Goal: Transaction & Acquisition: Purchase product/service

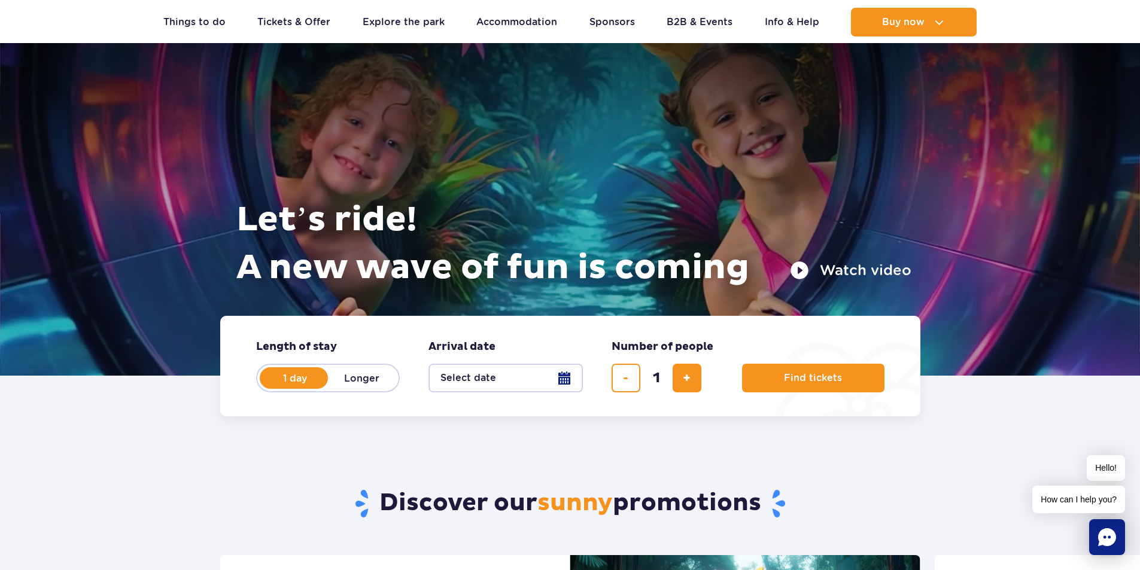
scroll to position [60, 0]
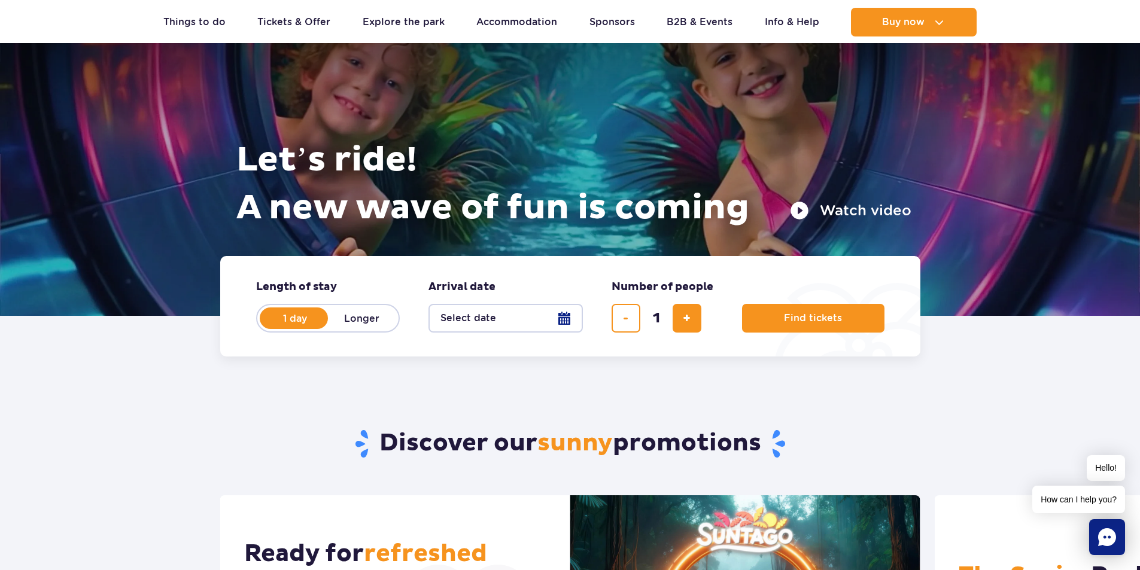
click at [361, 319] on label "Longer" at bounding box center [362, 318] width 68 height 25
click at [341, 329] on input "Longer" at bounding box center [334, 330] width 13 height 2
radio input "false"
radio input "true"
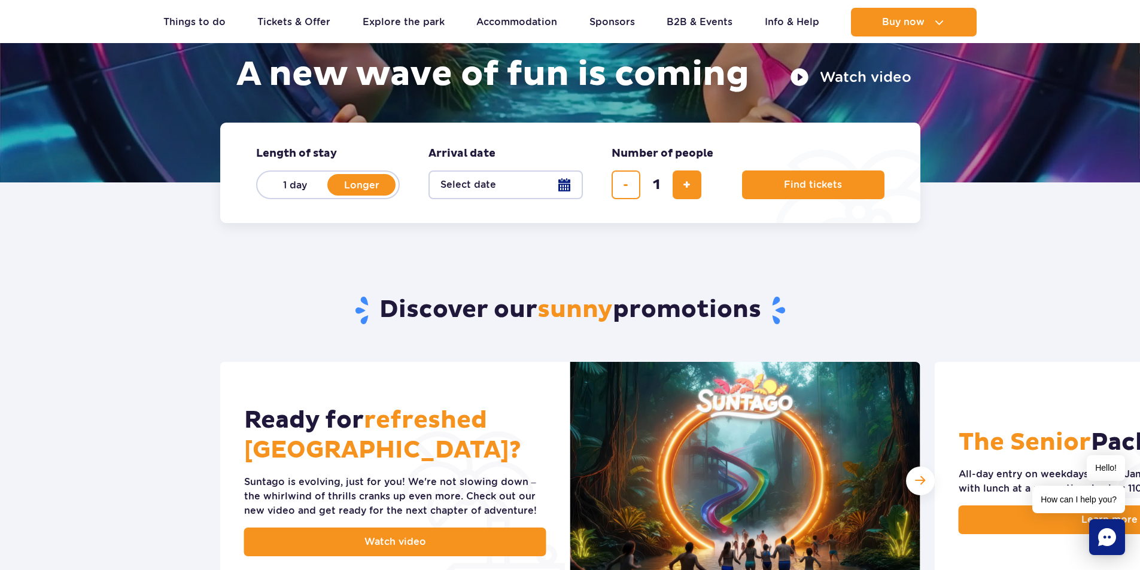
scroll to position [120, 0]
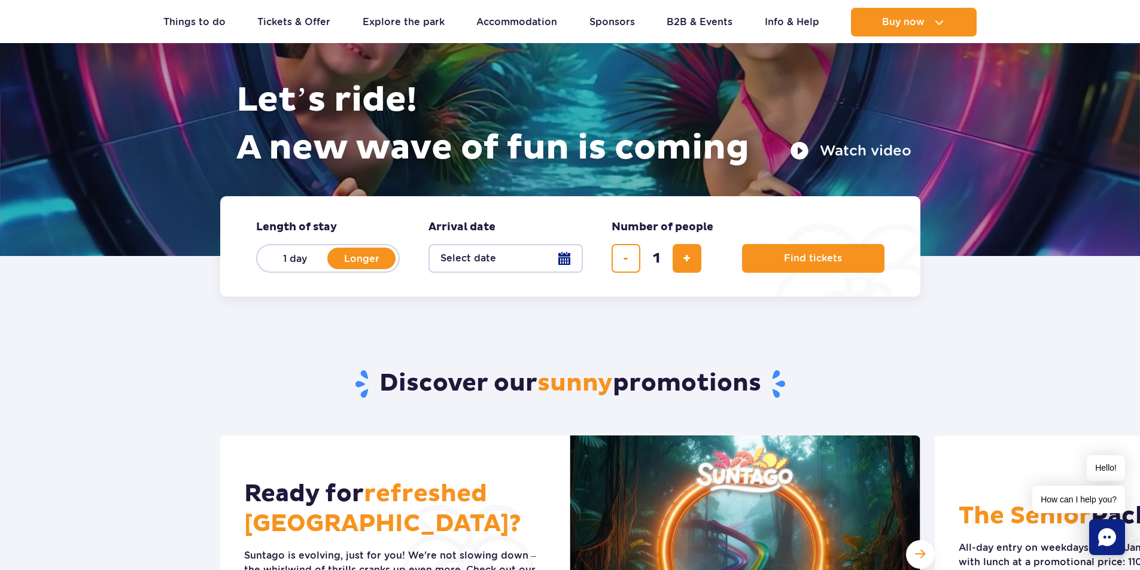
click at [579, 253] on button "Select date" at bounding box center [506, 258] width 154 height 29
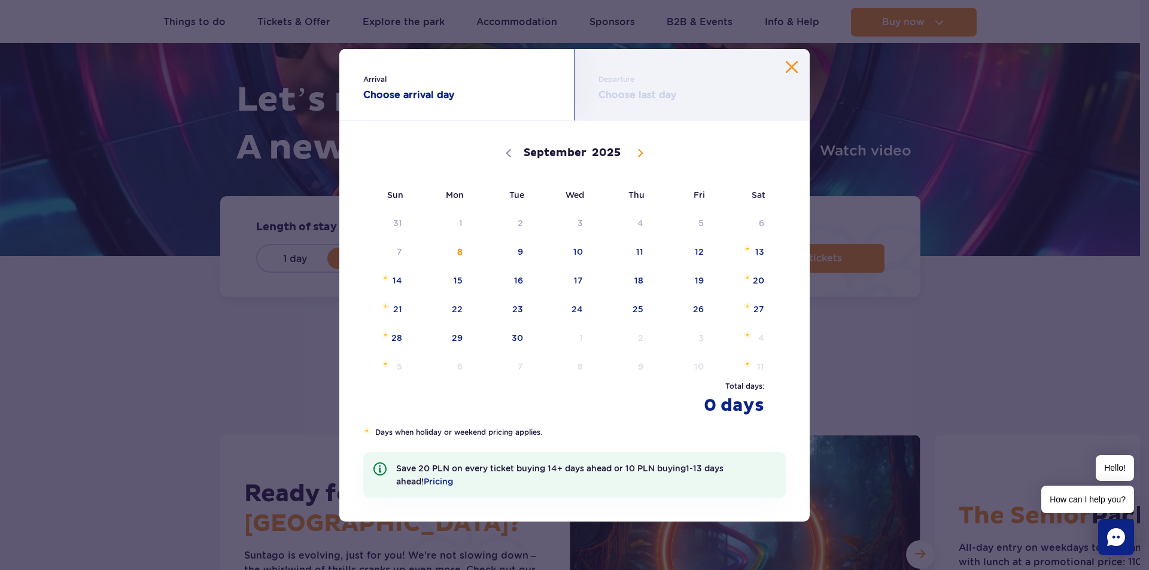
click at [639, 155] on icon at bounding box center [641, 153] width 4 height 8
click at [632, 88] on strong "Choose last day" at bounding box center [691, 95] width 187 height 14
click at [491, 102] on div "Arrival Choose arrival day" at bounding box center [456, 85] width 235 height 72
click at [654, 102] on strong "Choose last day" at bounding box center [691, 95] width 187 height 14
click at [506, 156] on icon at bounding box center [509, 153] width 8 height 8
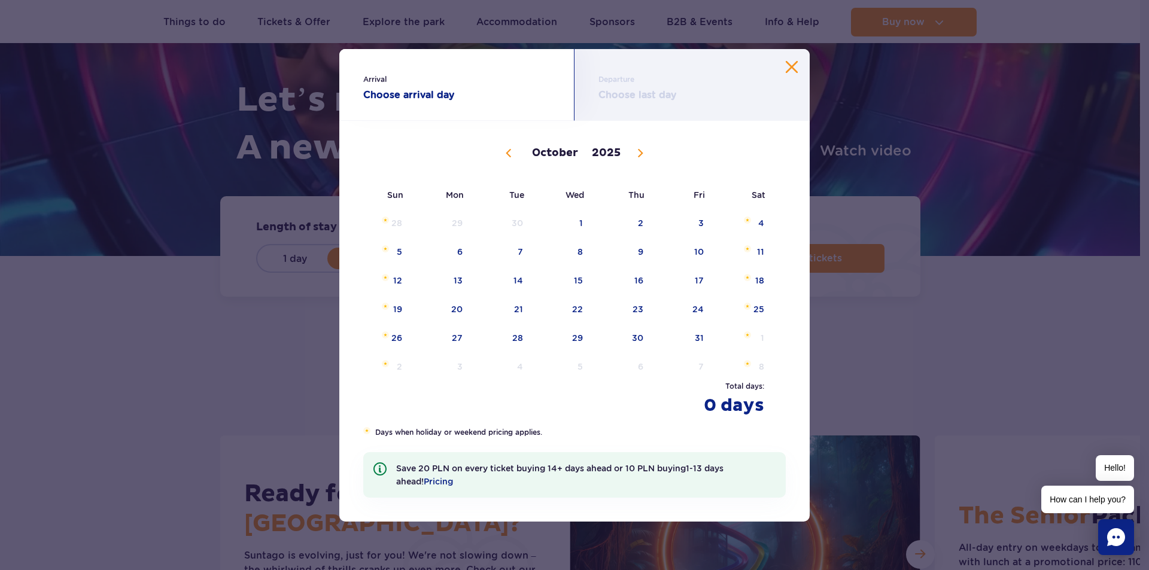
select select "8"
click at [745, 311] on span "27" at bounding box center [743, 310] width 60 height 28
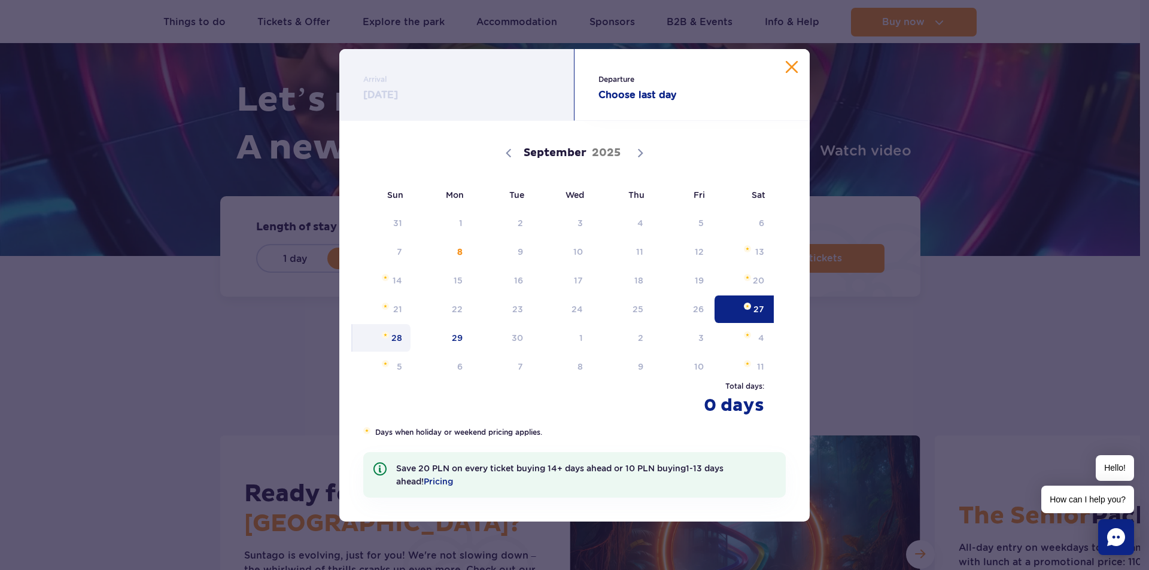
click at [400, 340] on span "28" at bounding box center [381, 338] width 60 height 28
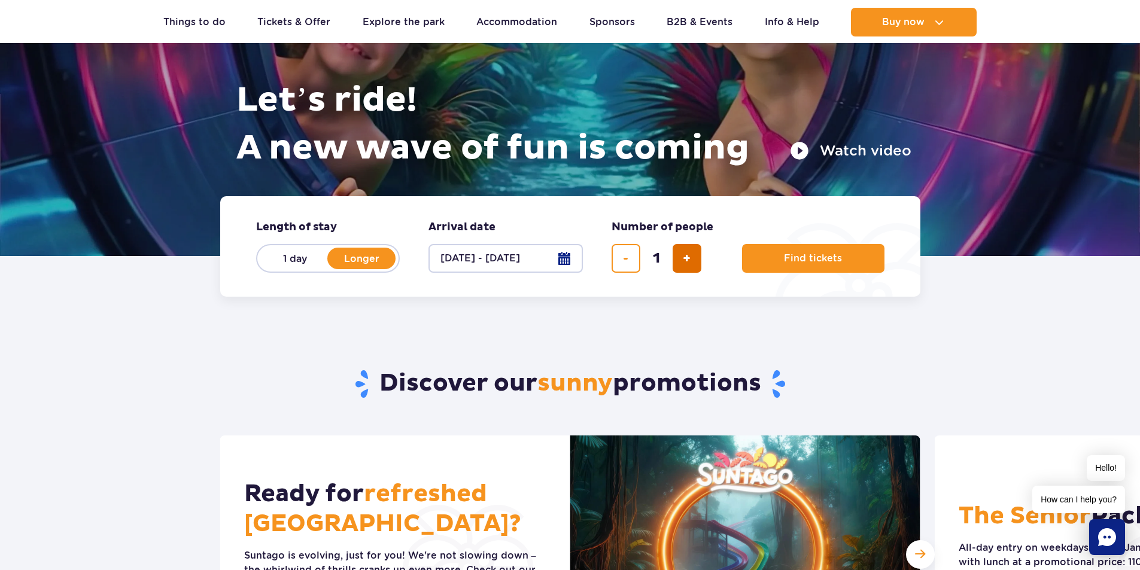
click at [692, 263] on button "add ticket" at bounding box center [687, 258] width 29 height 29
type input "2"
click at [812, 260] on span "Find tickets" at bounding box center [808, 258] width 58 height 11
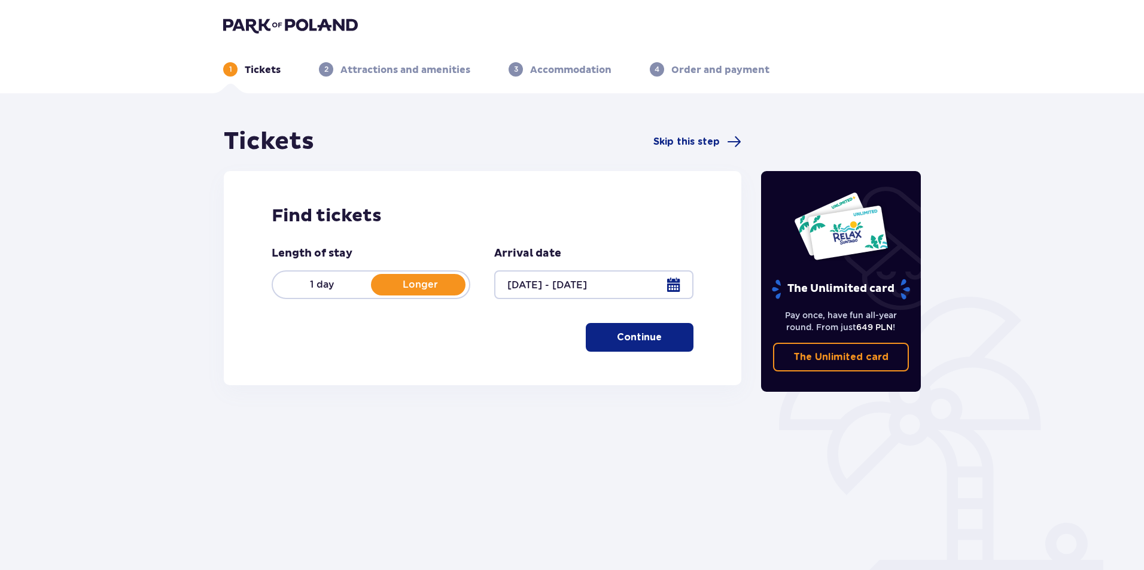
click at [848, 356] on p "The Unlimited card" at bounding box center [841, 357] width 95 height 13
click at [622, 340] on p "Continue" at bounding box center [639, 337] width 45 height 13
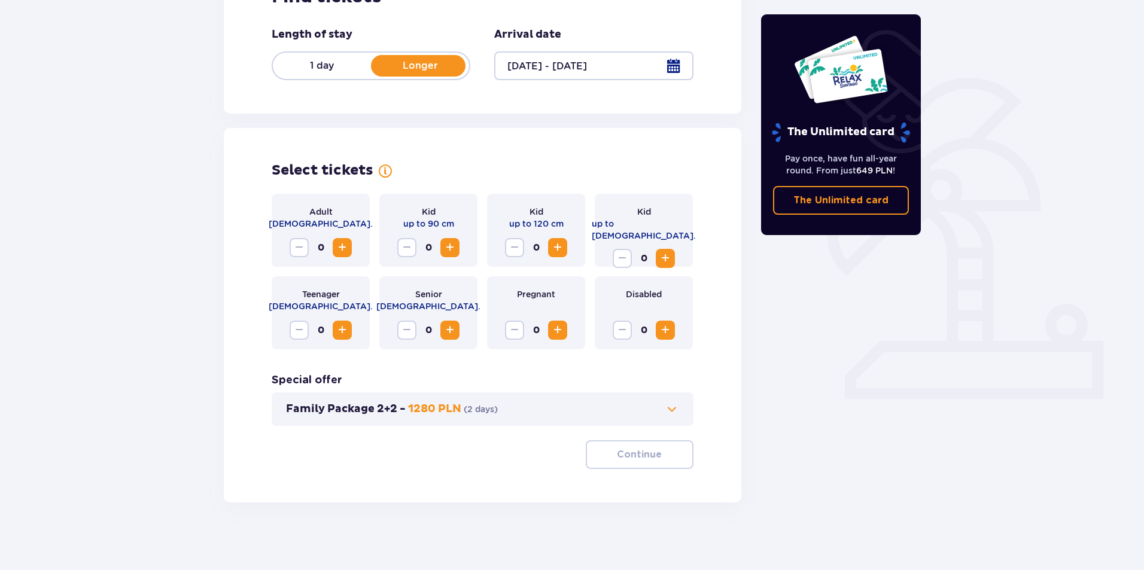
scroll to position [223, 0]
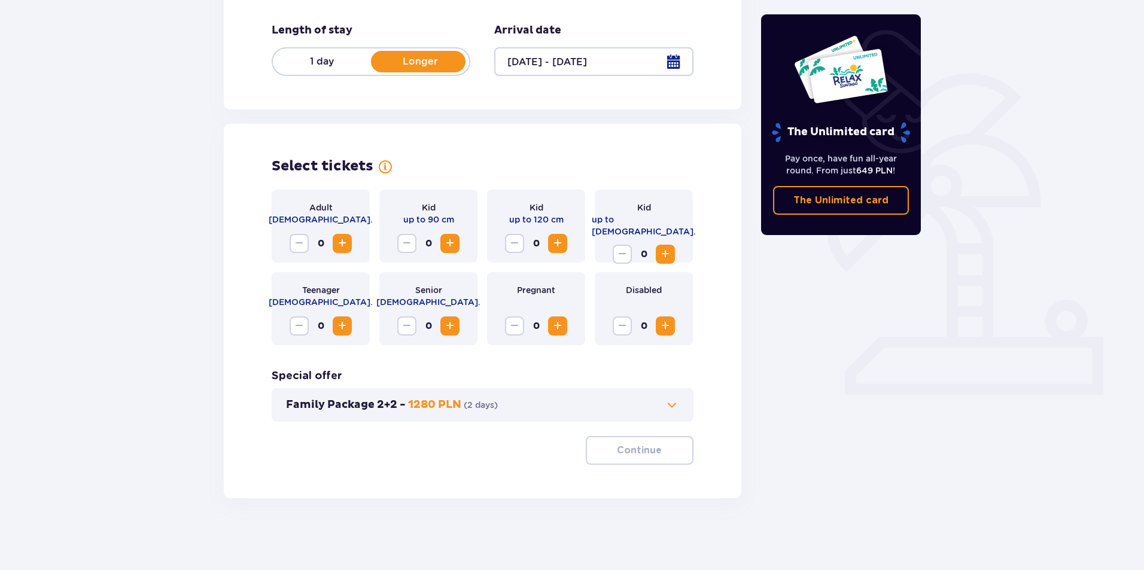
click at [344, 244] on span "Increase" at bounding box center [342, 243] width 14 height 14
click at [625, 451] on p "Continue" at bounding box center [639, 450] width 45 height 13
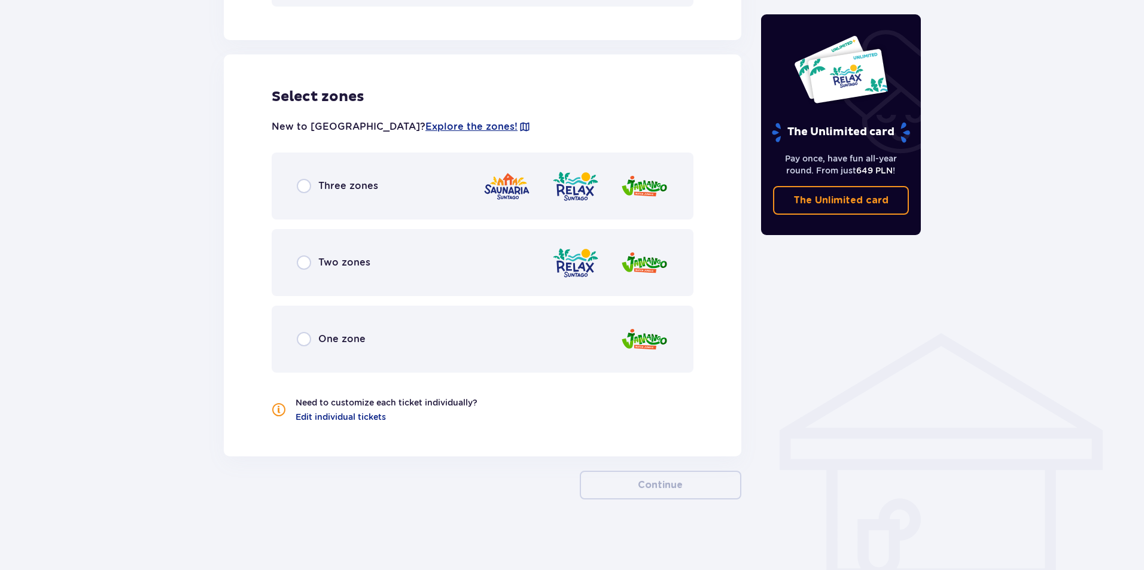
scroll to position [640, 0]
click at [301, 206] on div "Three zones" at bounding box center [483, 184] width 422 height 67
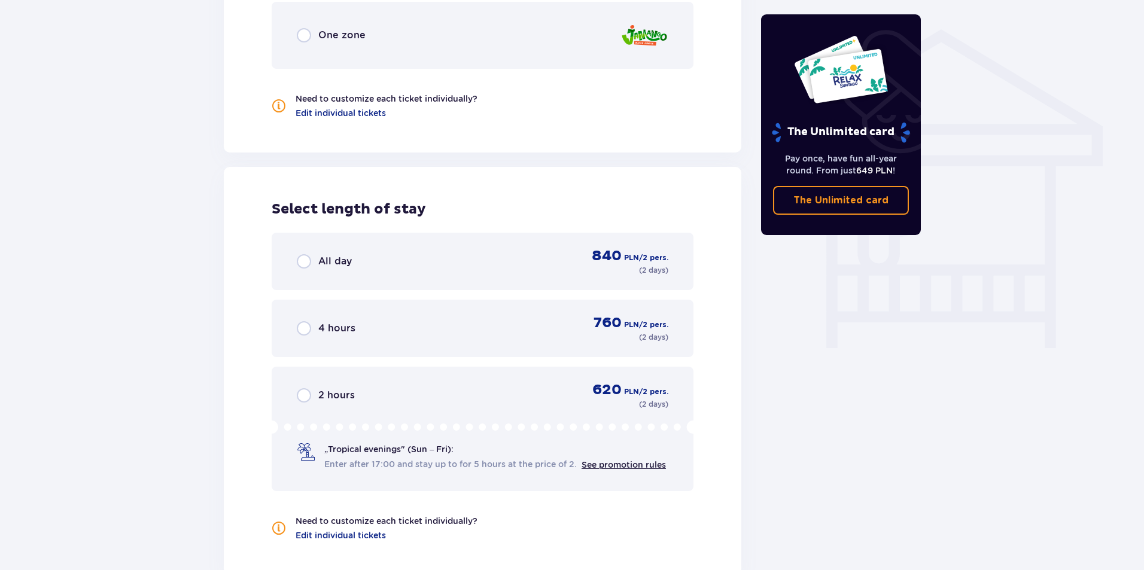
scroll to position [1002, 0]
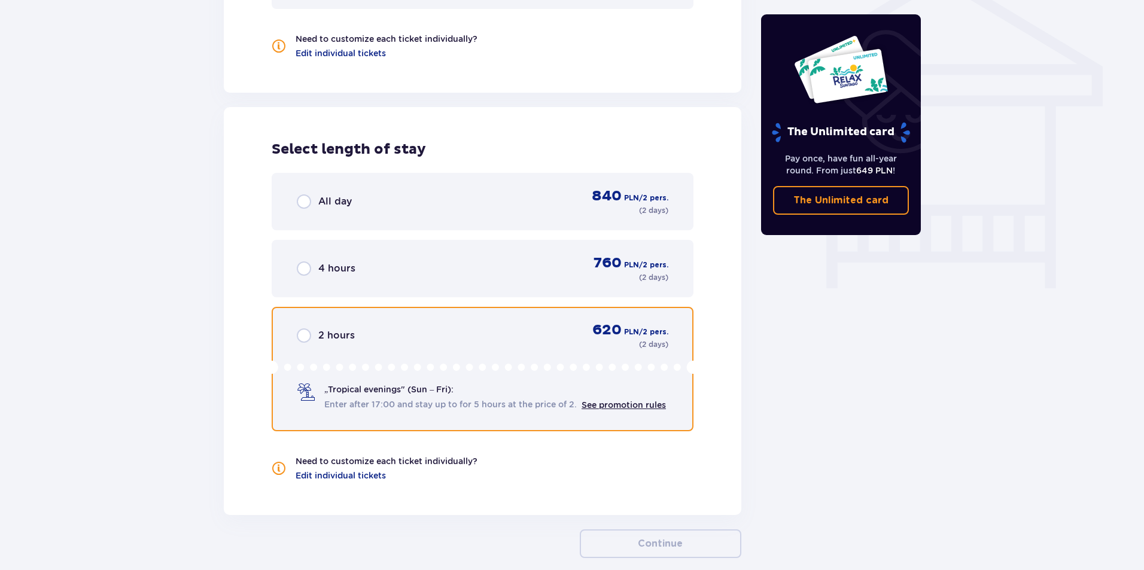
click at [307, 341] on input "radio" at bounding box center [304, 336] width 14 height 14
radio input "true"
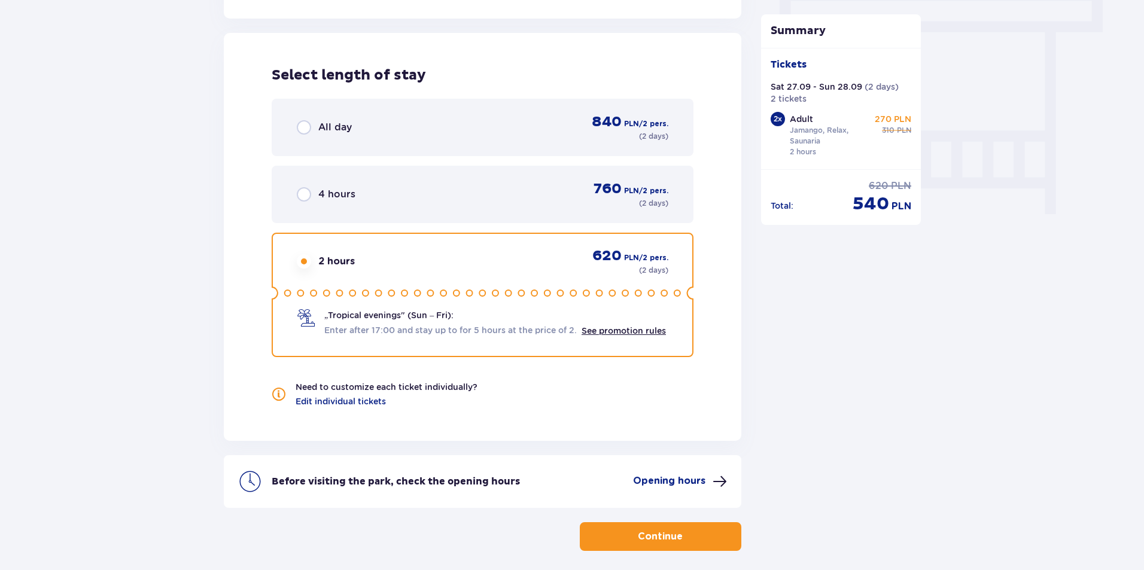
scroll to position [1129, 0]
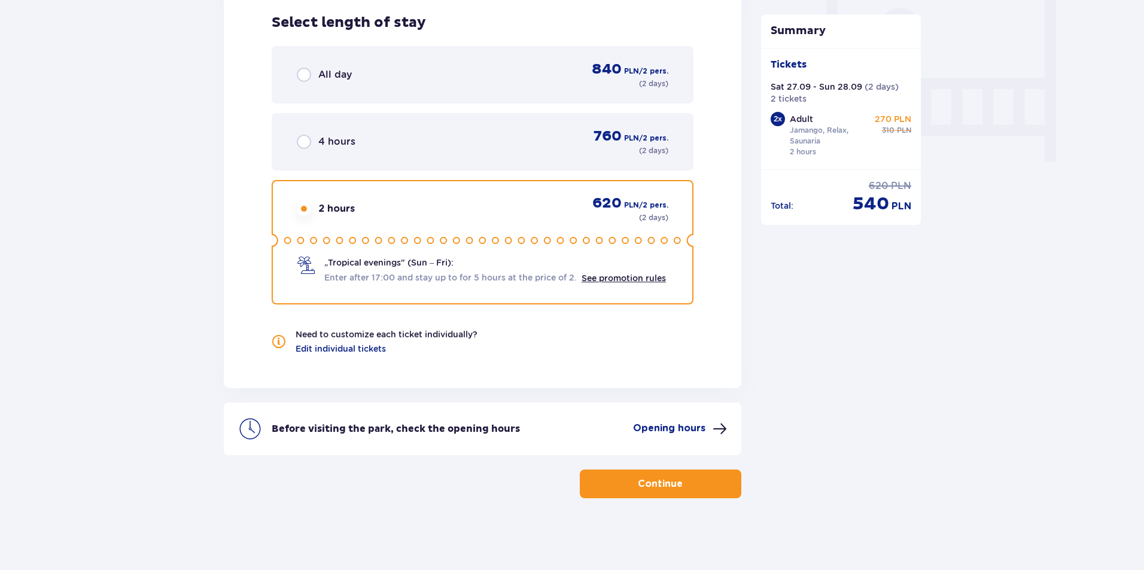
click at [674, 489] on button "Continue" at bounding box center [661, 484] width 162 height 29
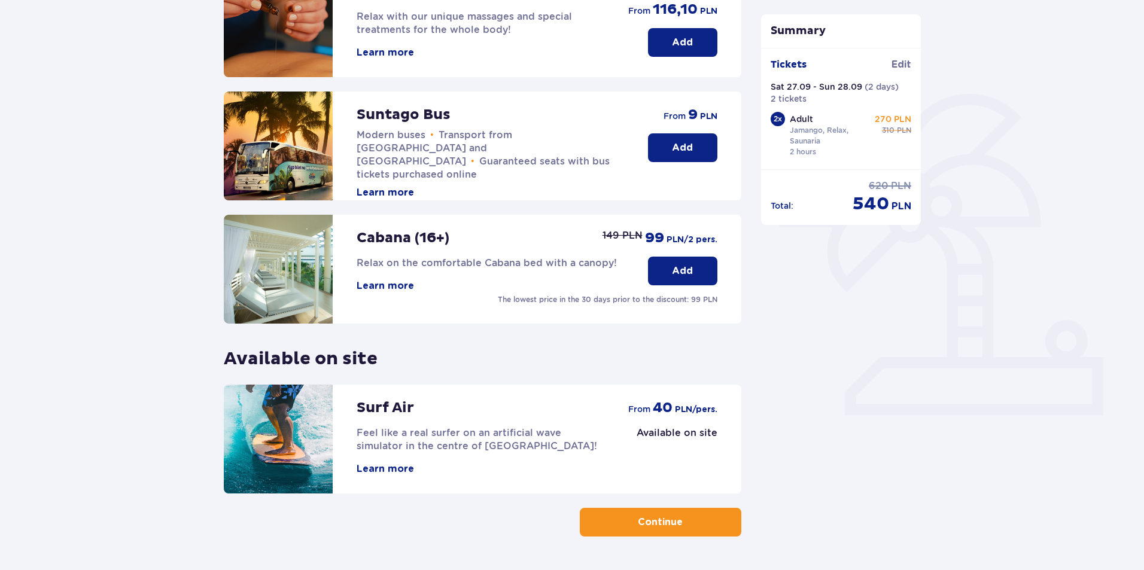
scroll to position [241, 0]
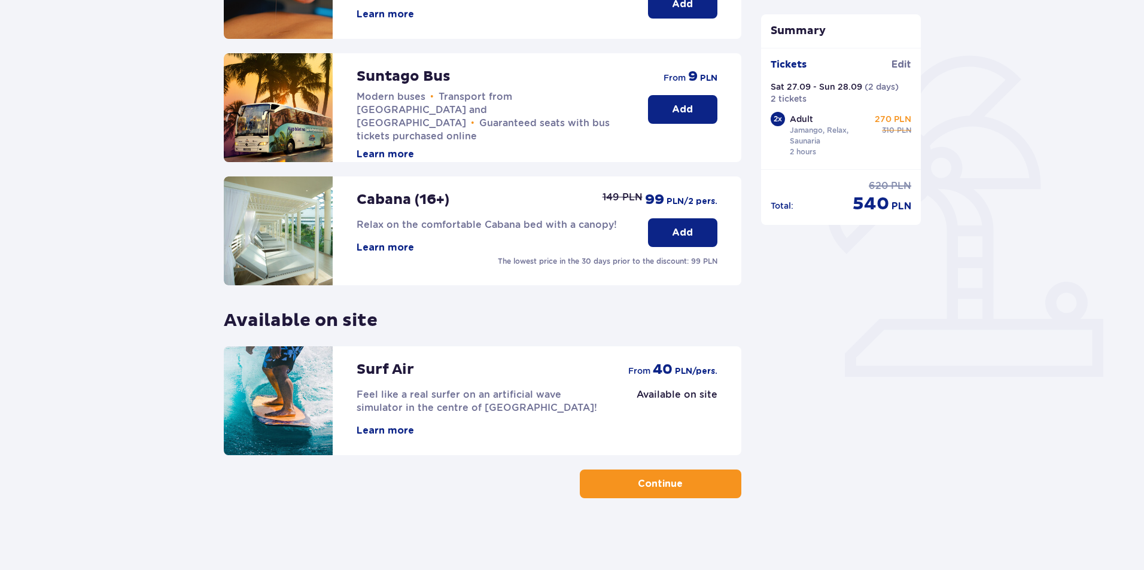
click at [650, 493] on button "Continue" at bounding box center [661, 484] width 162 height 29
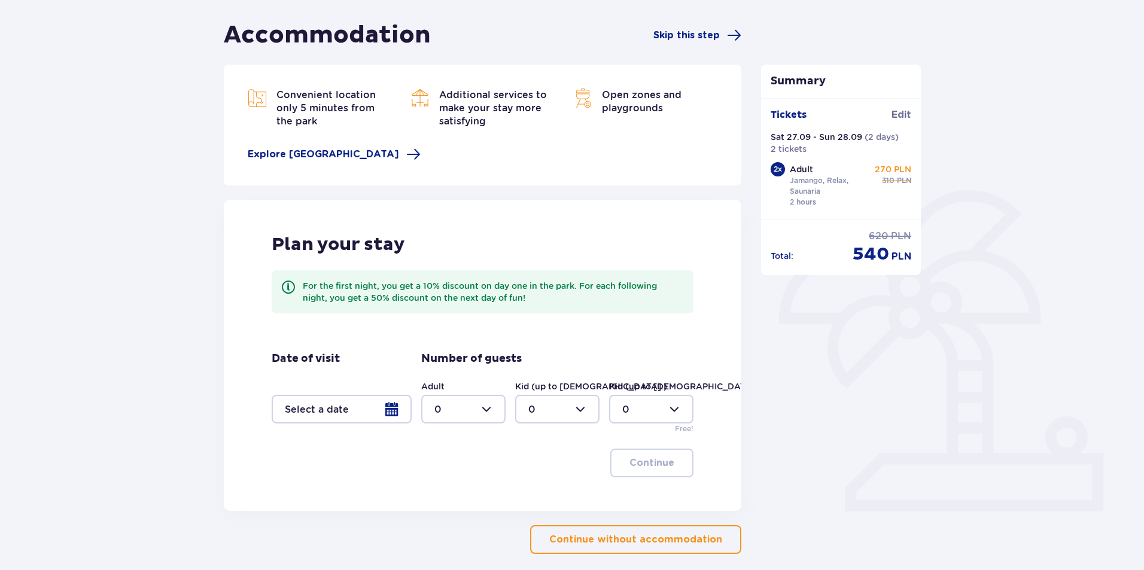
scroll to position [120, 0]
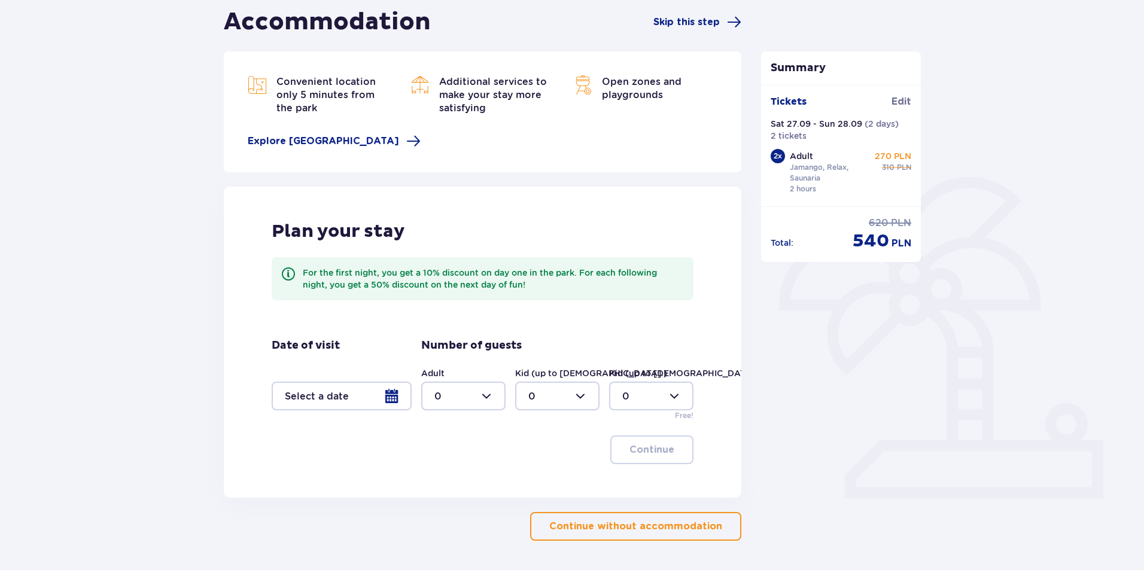
click at [396, 402] on div at bounding box center [342, 396] width 140 height 29
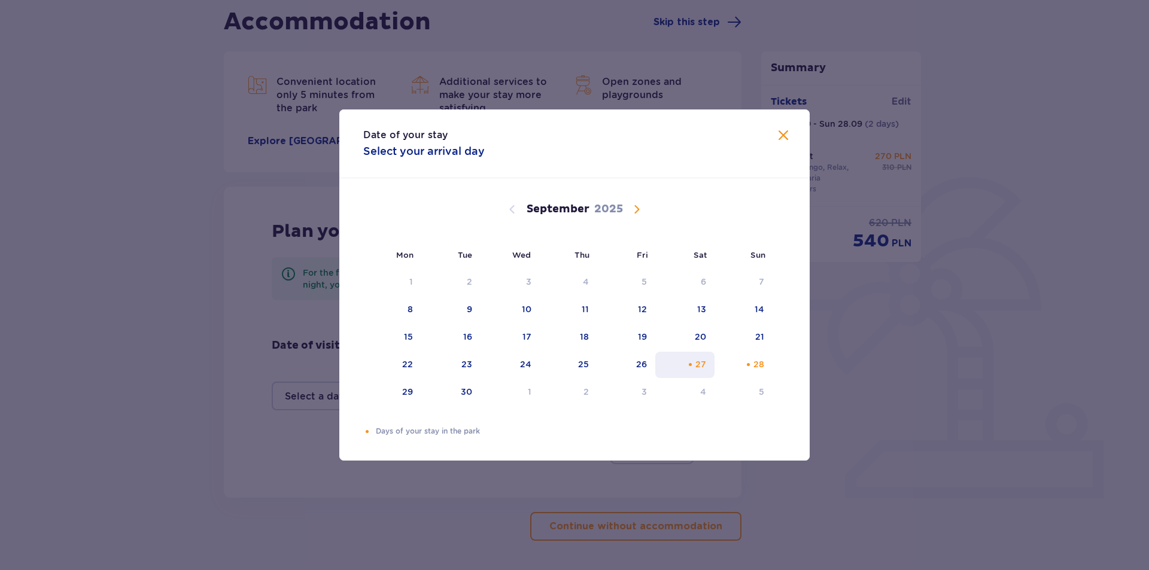
click at [703, 361] on div "27" at bounding box center [700, 364] width 11 height 12
click at [741, 369] on div "28" at bounding box center [744, 365] width 58 height 26
type input "27.09.25 - 28.09.25"
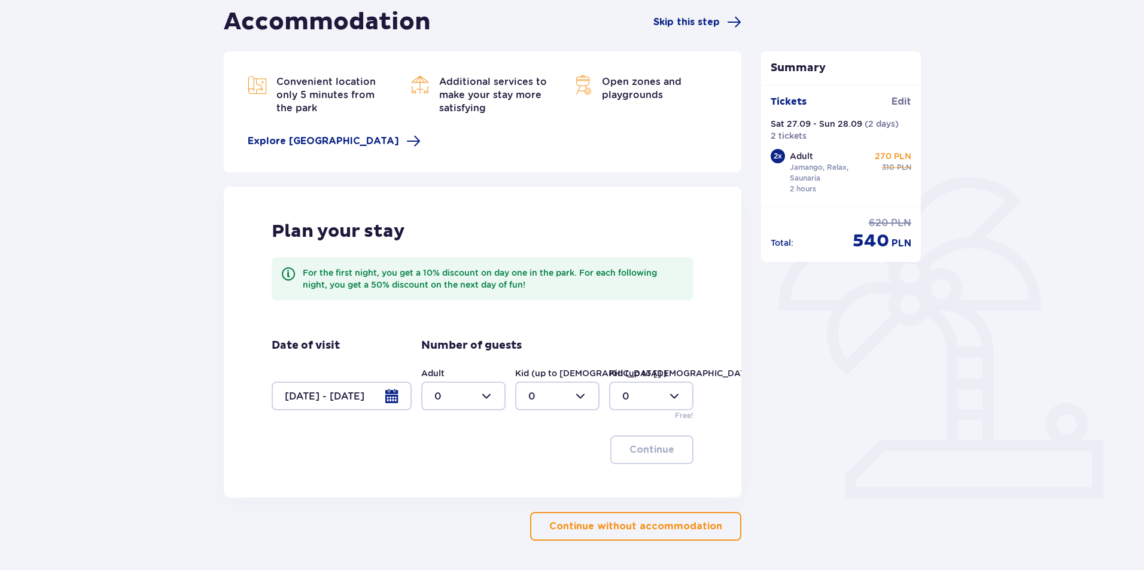
click at [491, 396] on div at bounding box center [463, 396] width 84 height 29
click at [440, 478] on p "2" at bounding box center [437, 482] width 6 height 13
type input "2"
click at [640, 443] on button "Continue" at bounding box center [651, 450] width 83 height 29
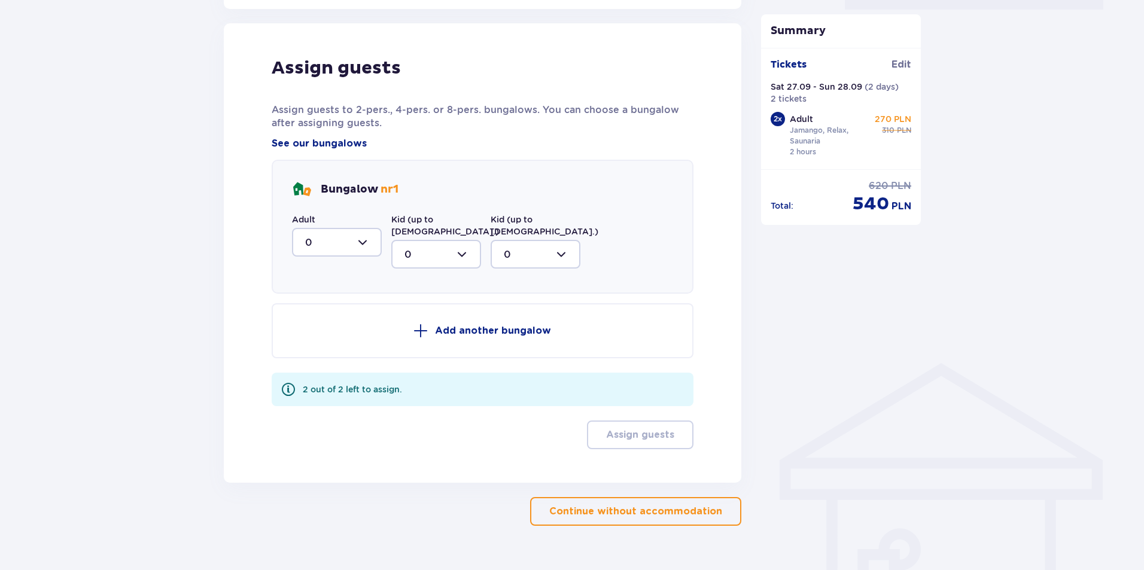
scroll to position [618, 0]
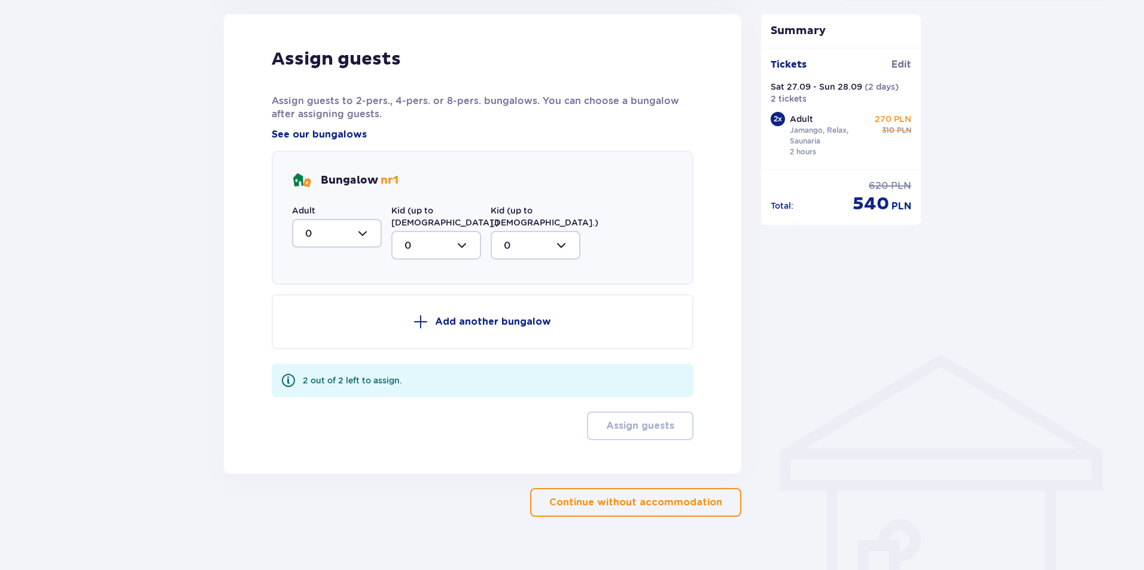
click at [355, 232] on div at bounding box center [337, 233] width 90 height 29
click at [311, 322] on div "2" at bounding box center [336, 320] width 63 height 13
type input "2"
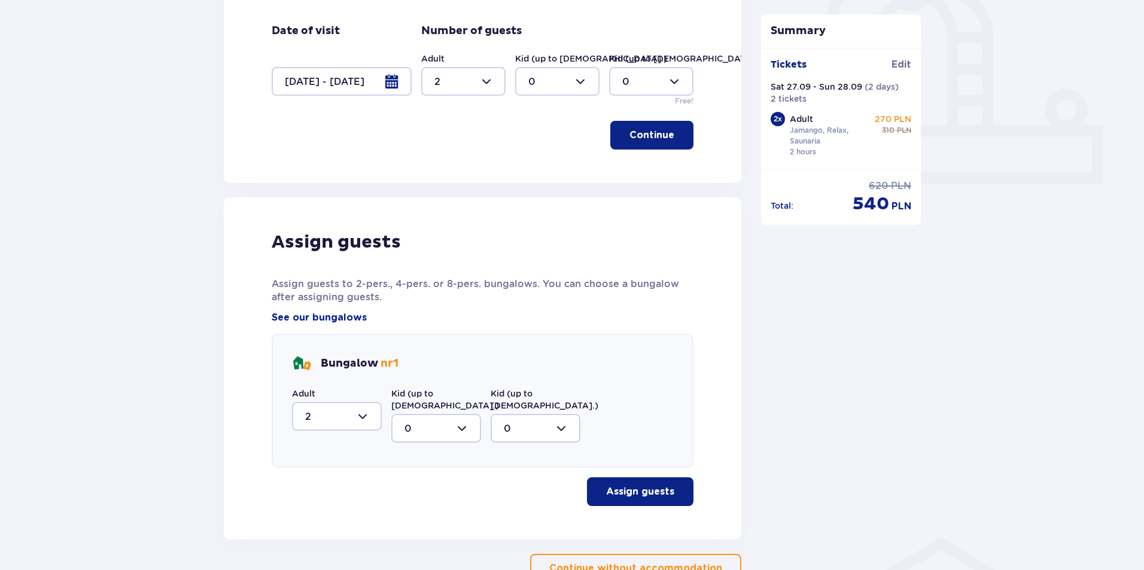
scroll to position [507, 0]
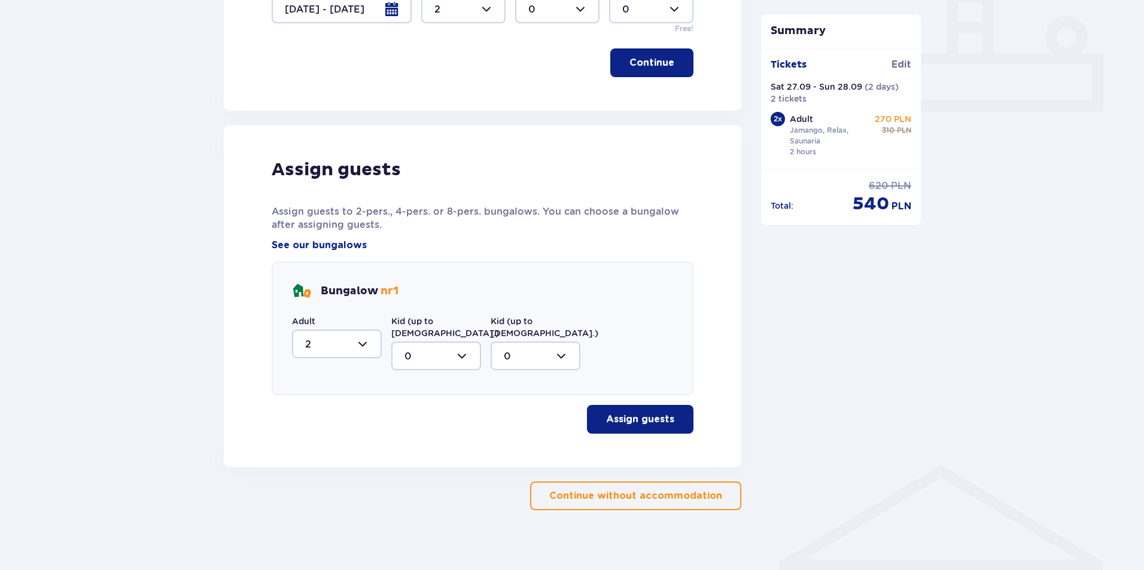
click at [638, 413] on p "Assign guests" at bounding box center [640, 419] width 68 height 13
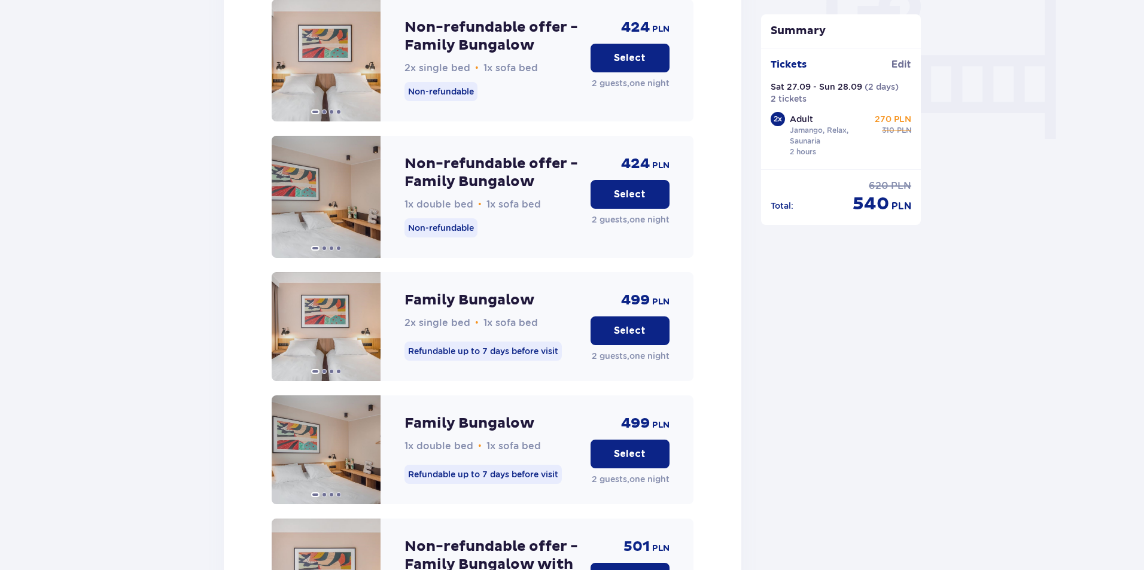
scroll to position [1142, 0]
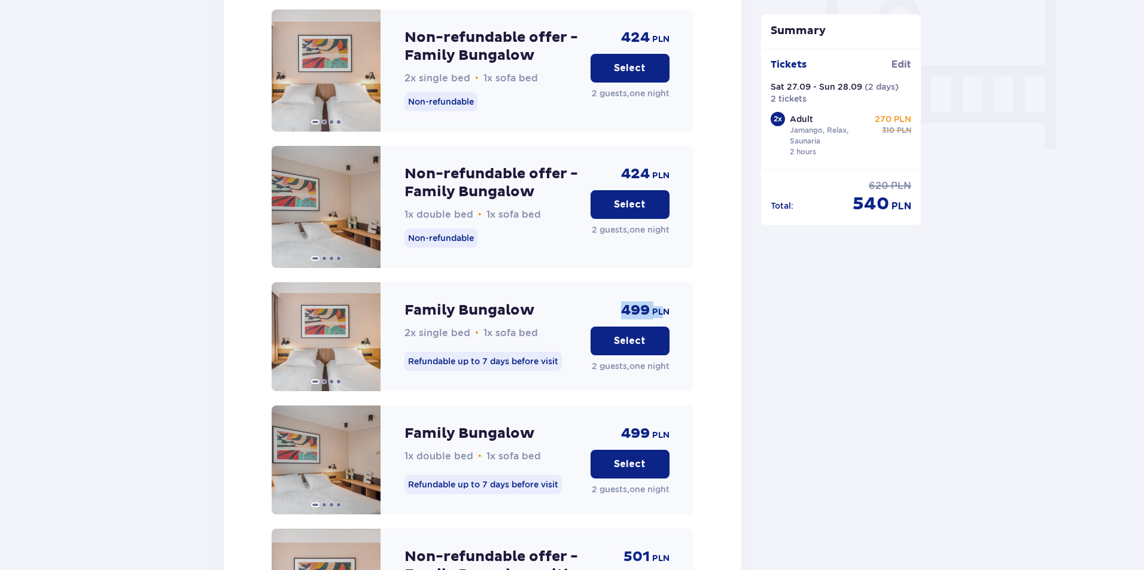
drag, startPoint x: 621, startPoint y: 297, endPoint x: 661, endPoint y: 299, distance: 40.2
click at [661, 302] on div "499 PLN" at bounding box center [645, 311] width 48 height 18
click at [670, 301] on div "Family Bungalow 2x single bed • 1x sofa bed Refundable up to 7 days before visi…" at bounding box center [483, 336] width 422 height 109
drag, startPoint x: 649, startPoint y: 300, endPoint x: 622, endPoint y: 300, distance: 26.3
click at [622, 302] on div "499 PLN" at bounding box center [645, 311] width 48 height 18
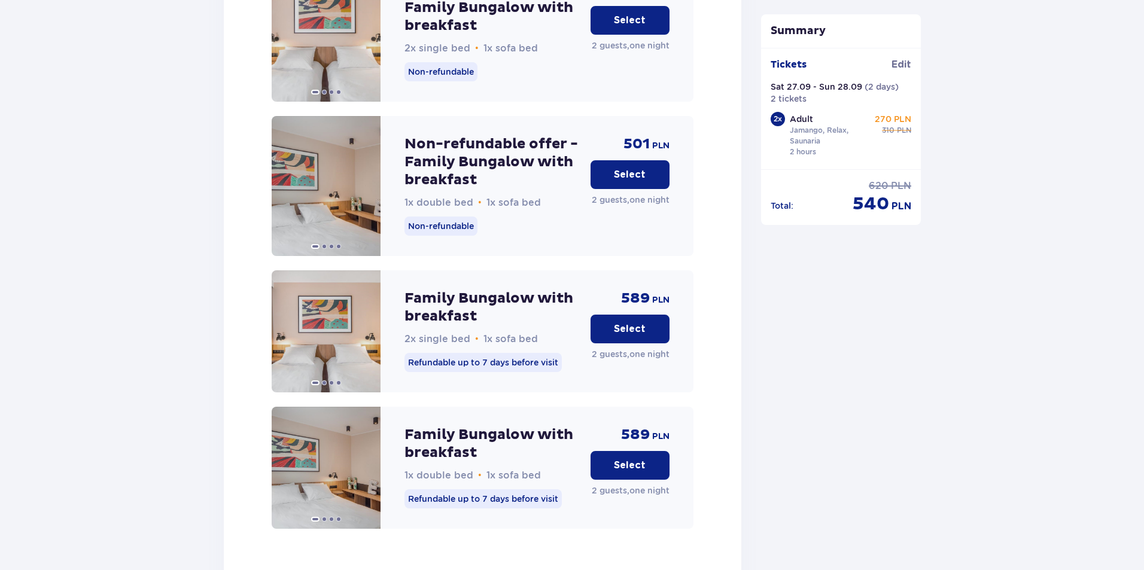
scroll to position [1709, 0]
click at [633, 323] on p "Select" at bounding box center [630, 329] width 32 height 13
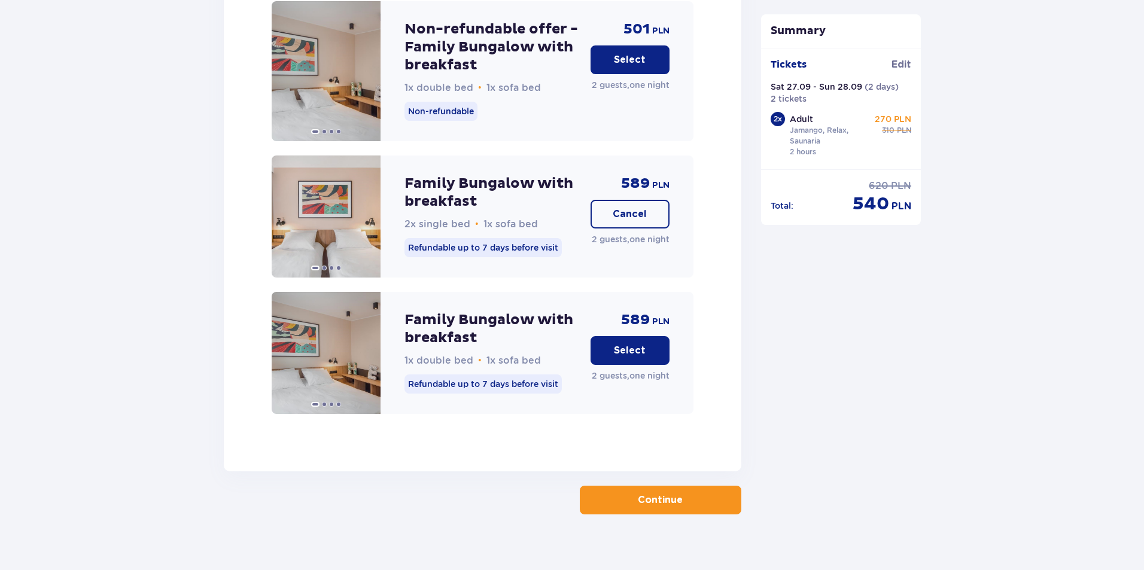
scroll to position [1828, 0]
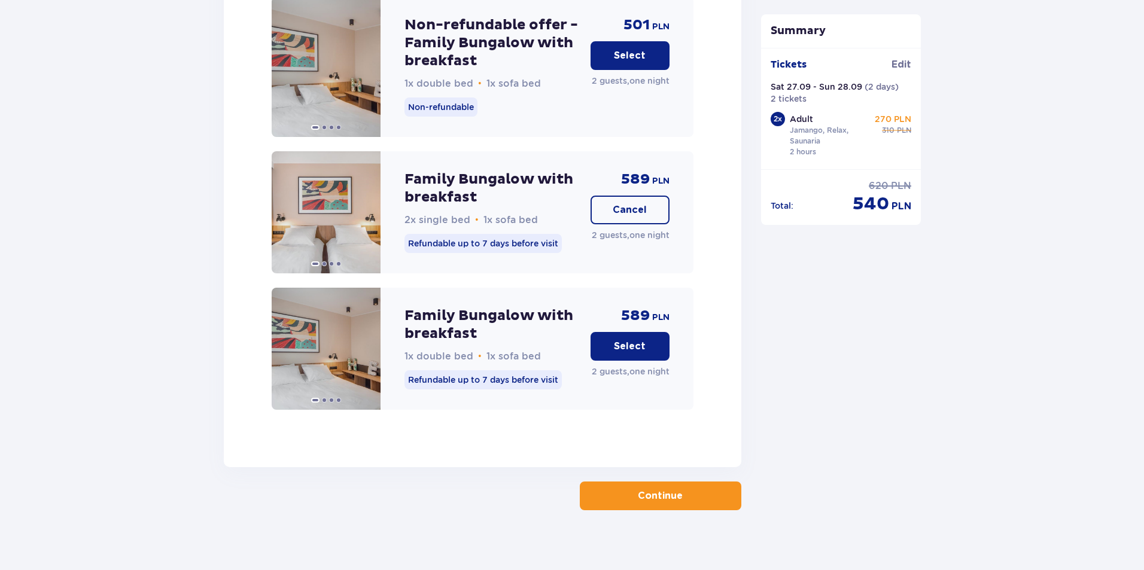
click at [697, 491] on button "Continue" at bounding box center [661, 496] width 162 height 29
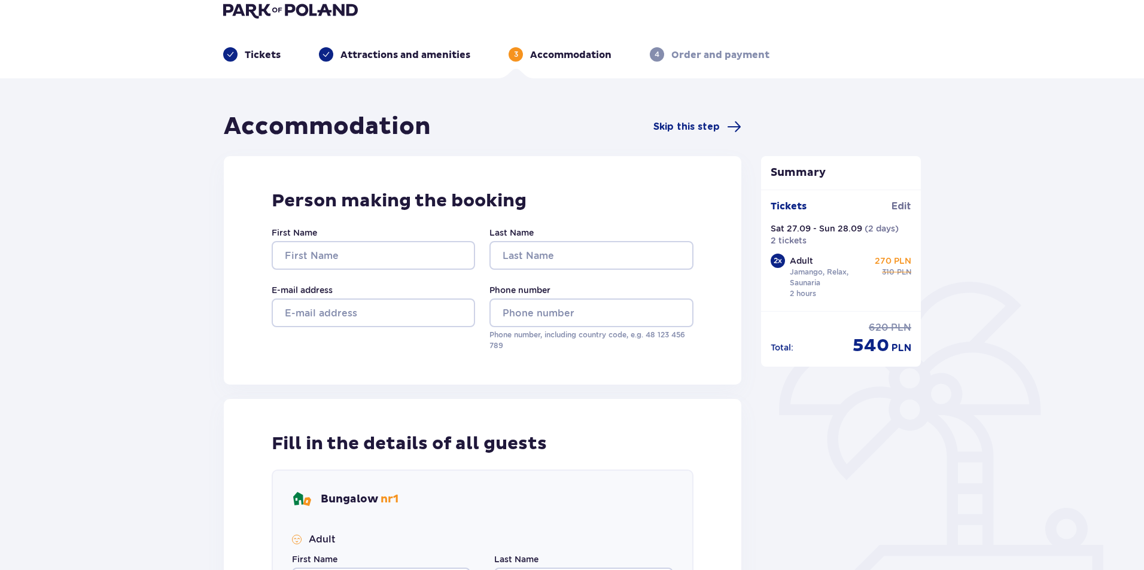
scroll to position [10, 0]
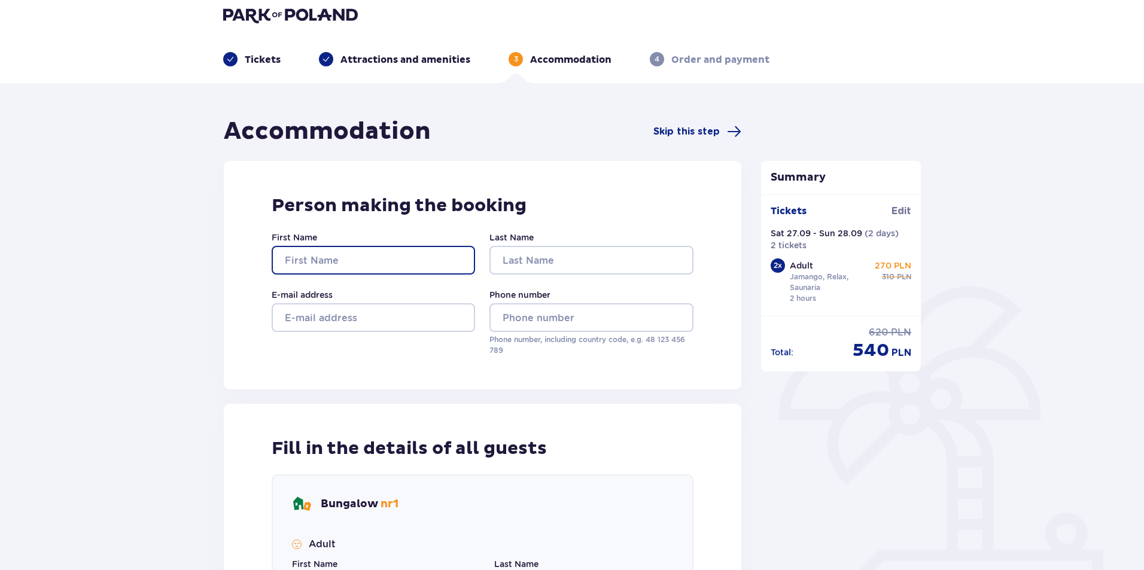
click at [376, 263] on input "First Name" at bounding box center [373, 260] width 203 height 29
type input "Algirdas"
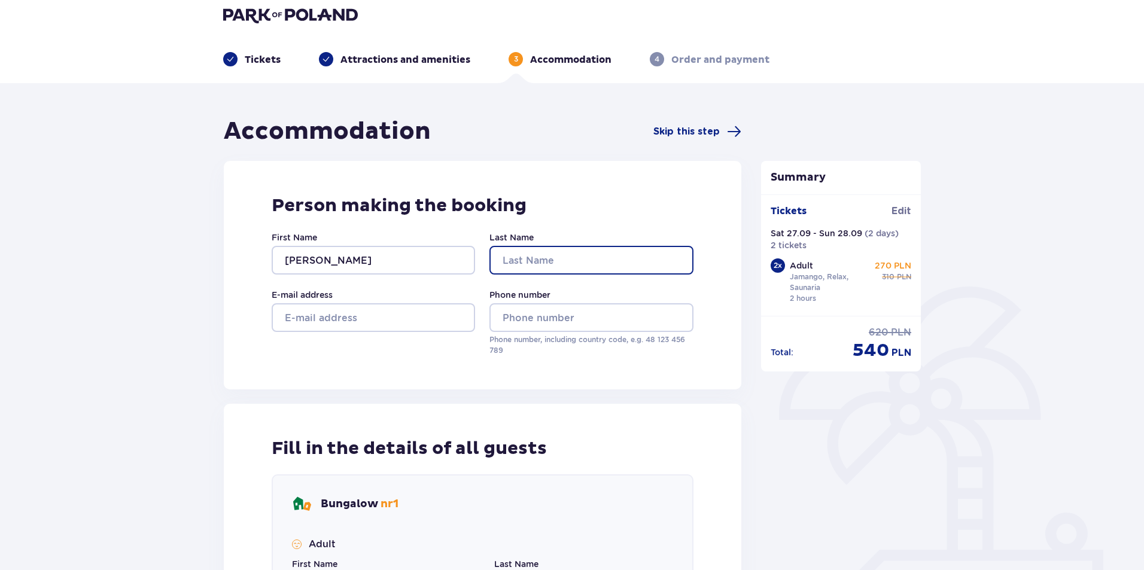
type input "Milašius"
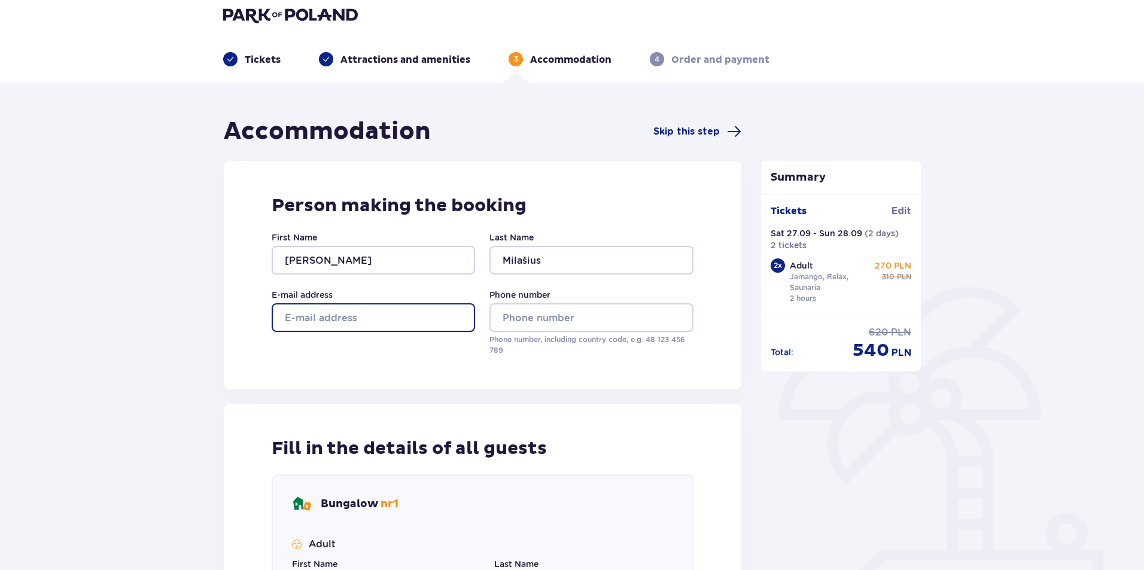
type input "mikissmd@gmail.com"
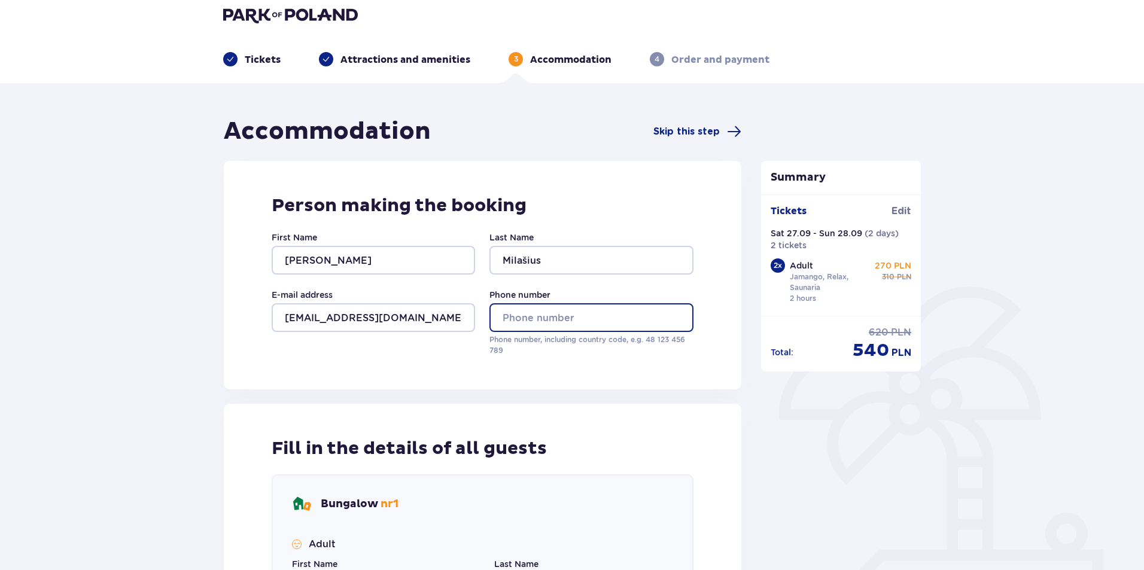
type input "068072564"
click at [337, 372] on div "Person making the booking First Name Algirdas Last Name Milašius E-mail address…" at bounding box center [483, 275] width 518 height 229
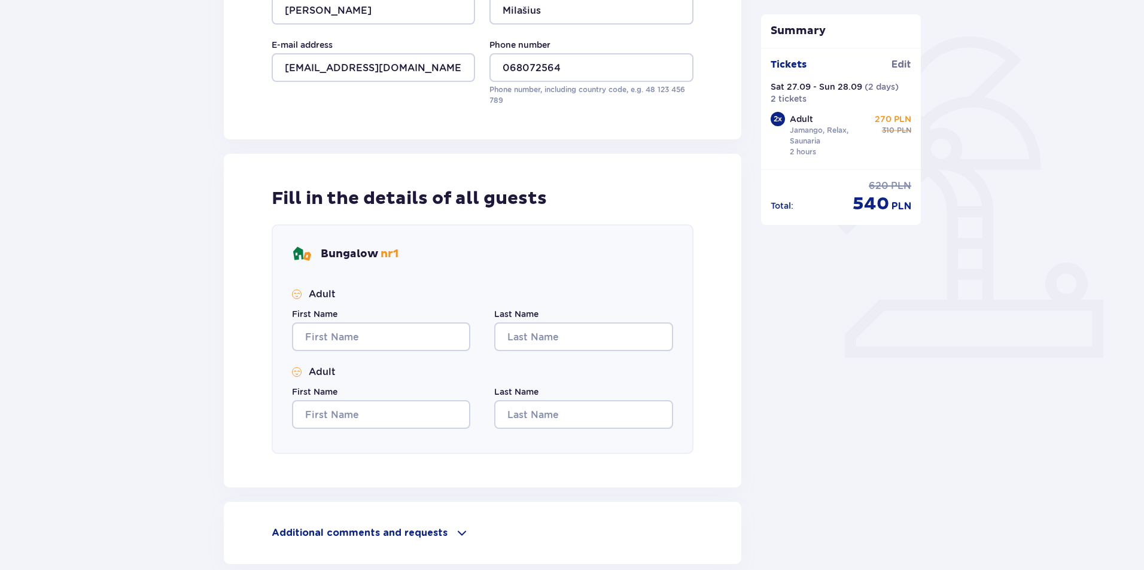
scroll to position [309, 0]
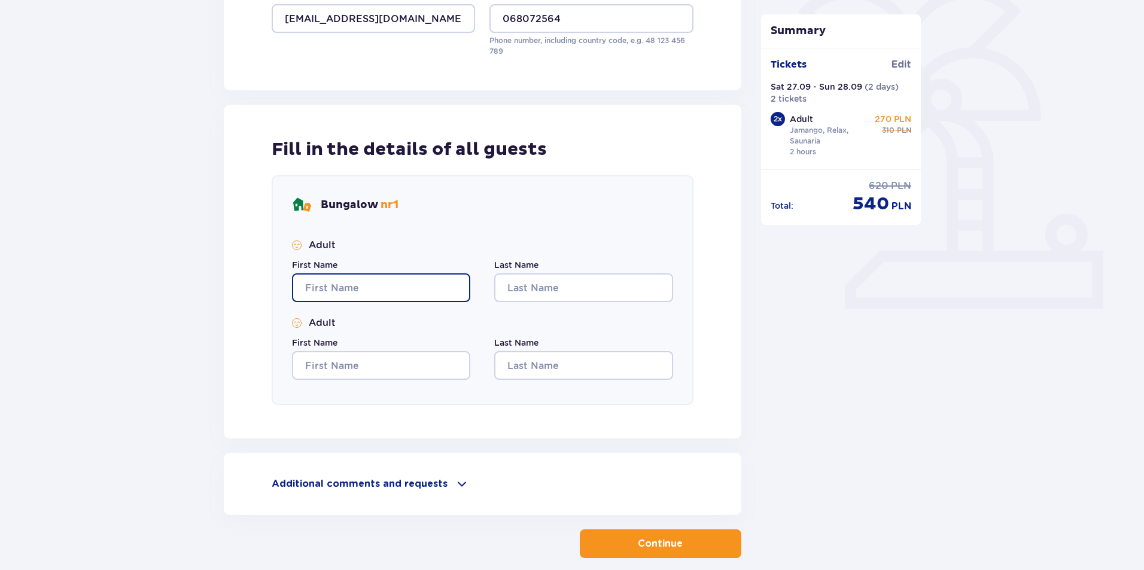
click at [366, 296] on input "First Name" at bounding box center [381, 288] width 178 height 29
type input "Algirdas"
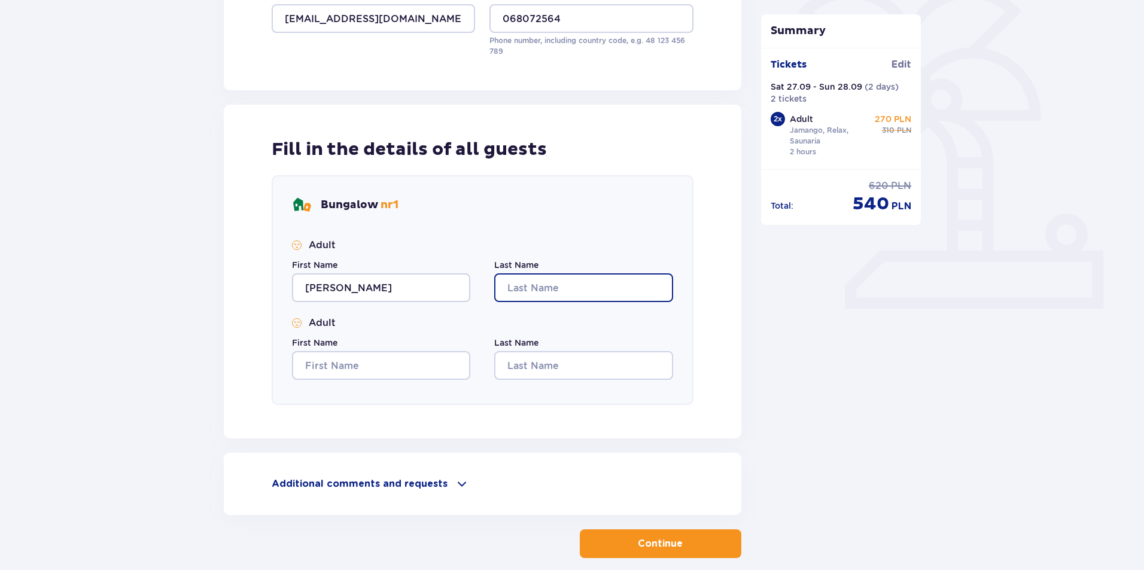
type input "Milašius"
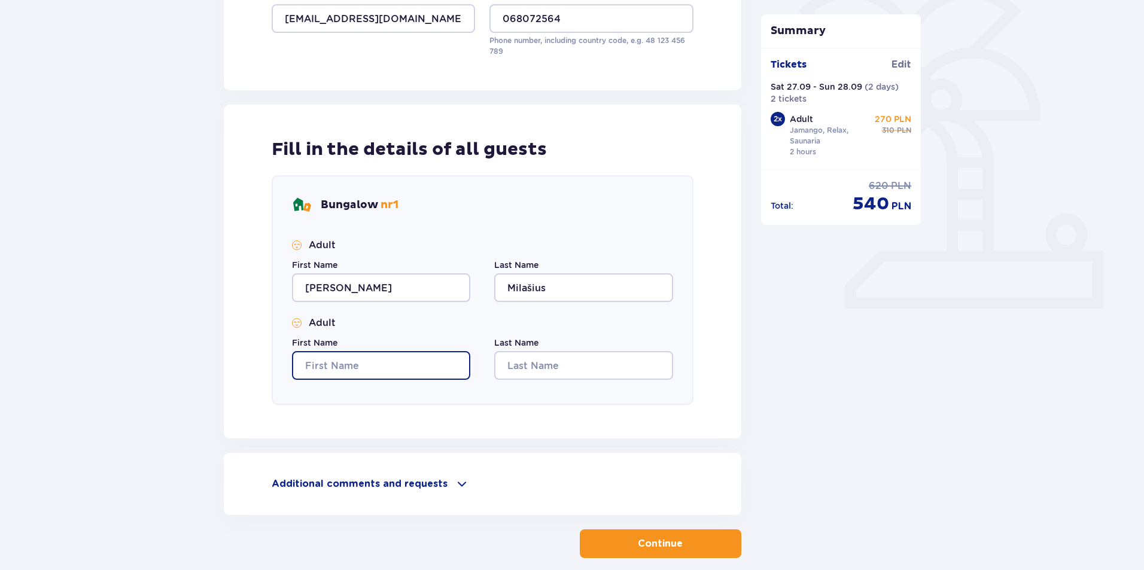
type input "Algirdas"
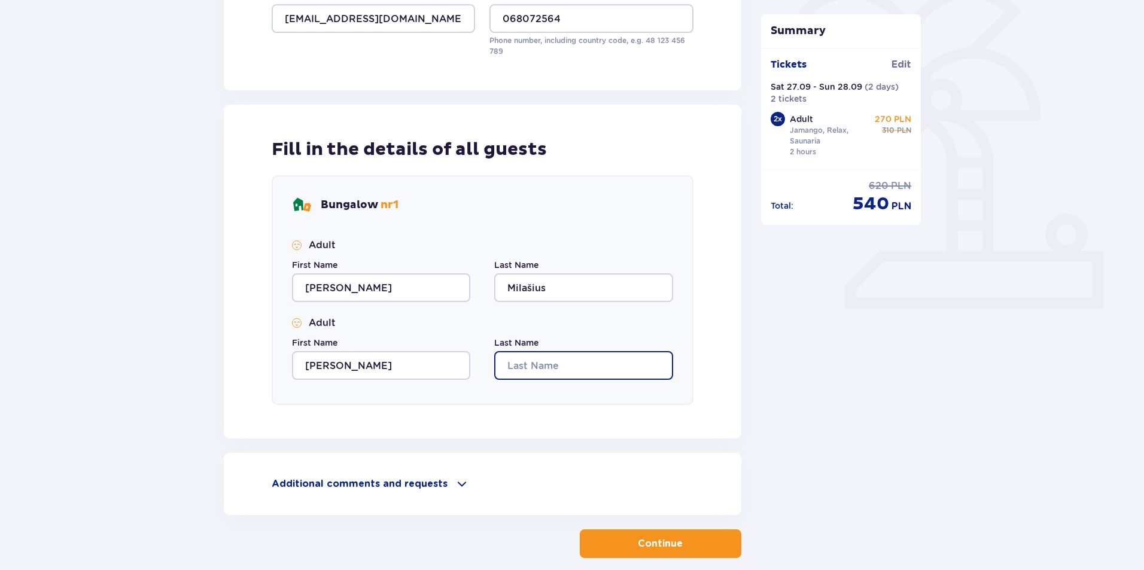
type input "Milašius"
click at [567, 417] on div "Fill in the details of all guests Bungalow nr 1 Adult First Name Algirdas Last …" at bounding box center [483, 272] width 518 height 334
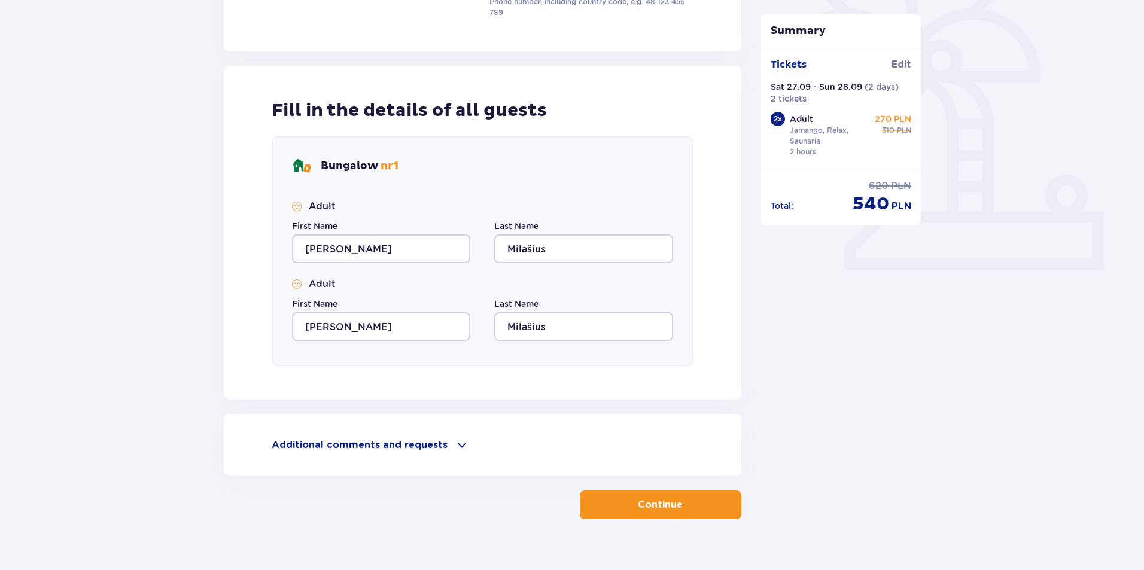
scroll to position [369, 0]
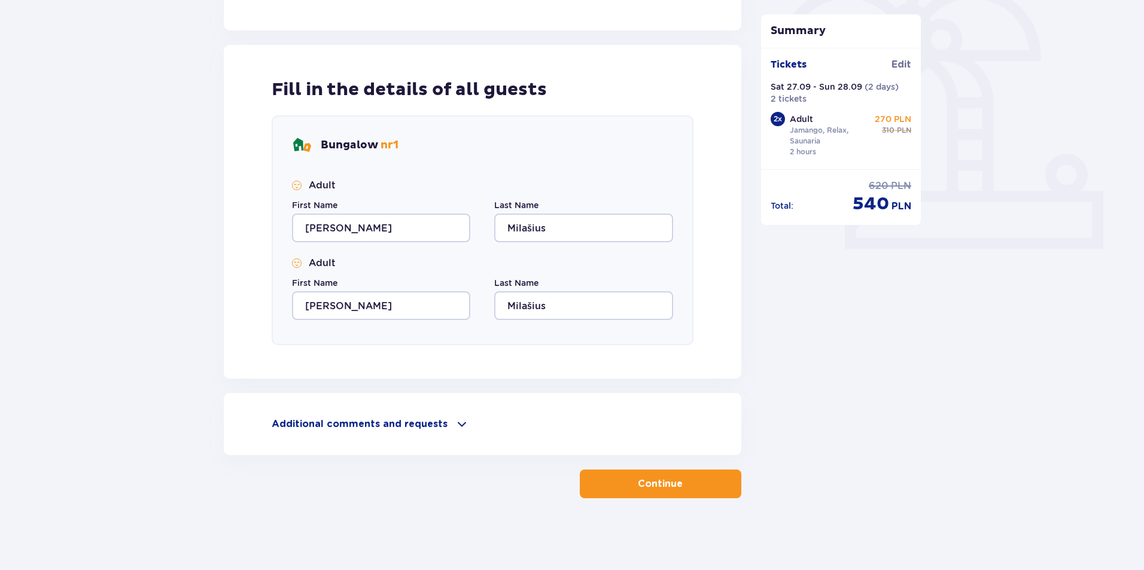
click at [682, 485] on span "button" at bounding box center [685, 484] width 14 height 14
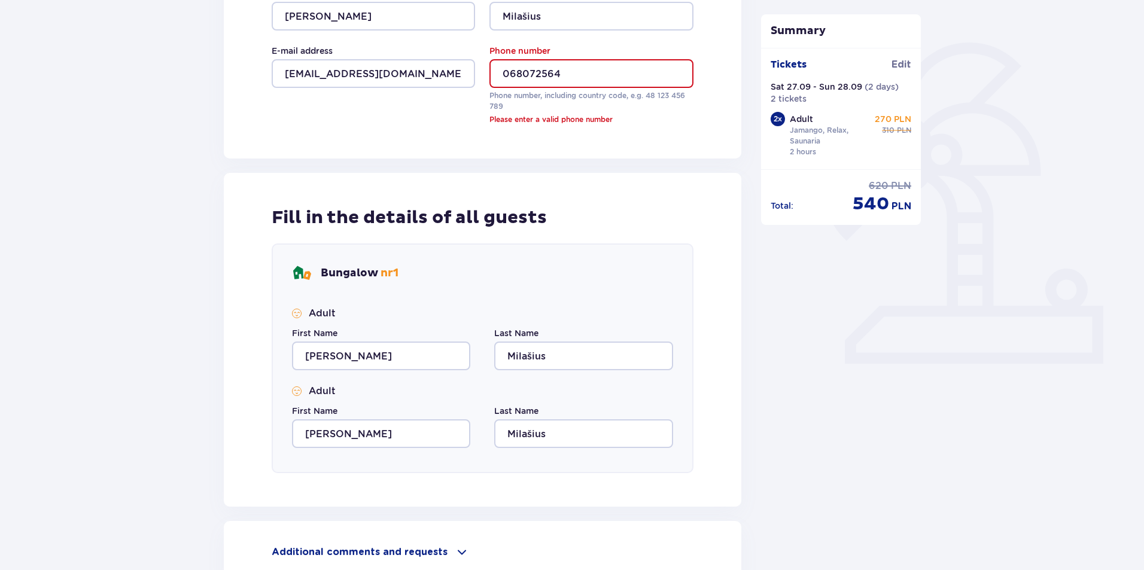
scroll to position [254, 0]
click at [504, 74] on input "068072564" at bounding box center [591, 74] width 203 height 29
click at [428, 129] on div "Person making the booking First Name Algirdas Last Name Milašius E-mail address…" at bounding box center [483, 38] width 518 height 242
click at [506, 76] on input "068072564" at bounding box center [591, 74] width 203 height 29
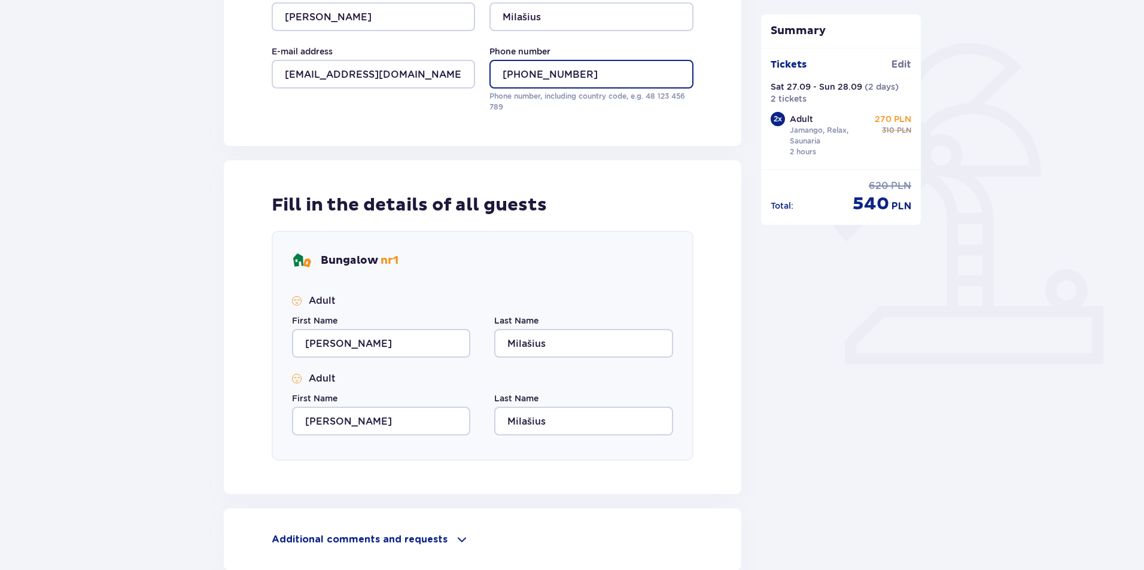
type input "+37068072564"
click at [590, 130] on div "Person making the booking First Name Algirdas Last Name Milašius E-mail address…" at bounding box center [483, 31] width 518 height 229
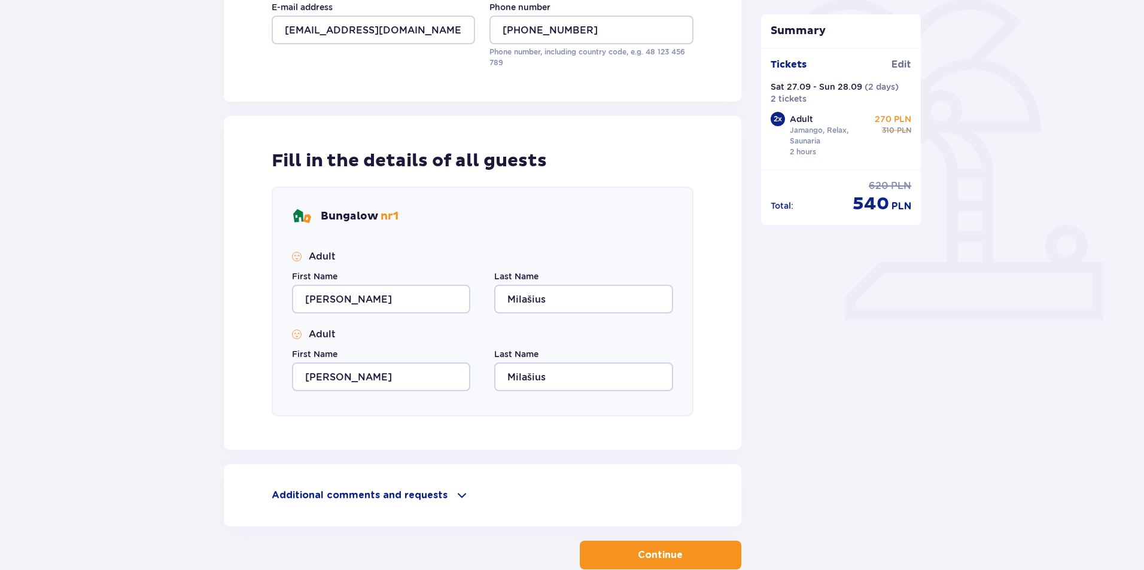
scroll to position [369, 0]
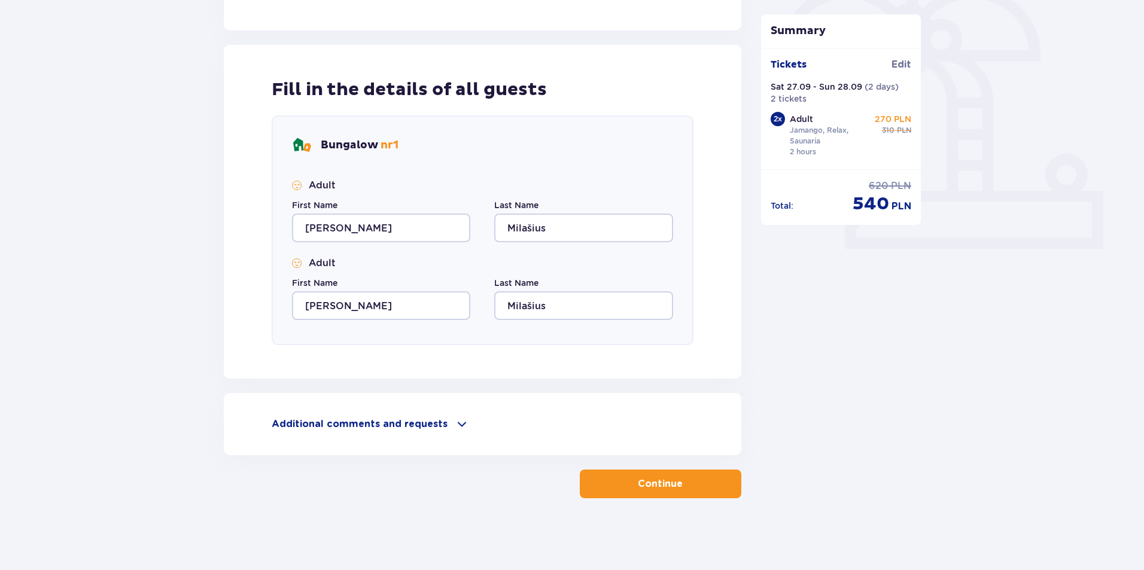
click at [652, 494] on button "Continue" at bounding box center [661, 484] width 162 height 29
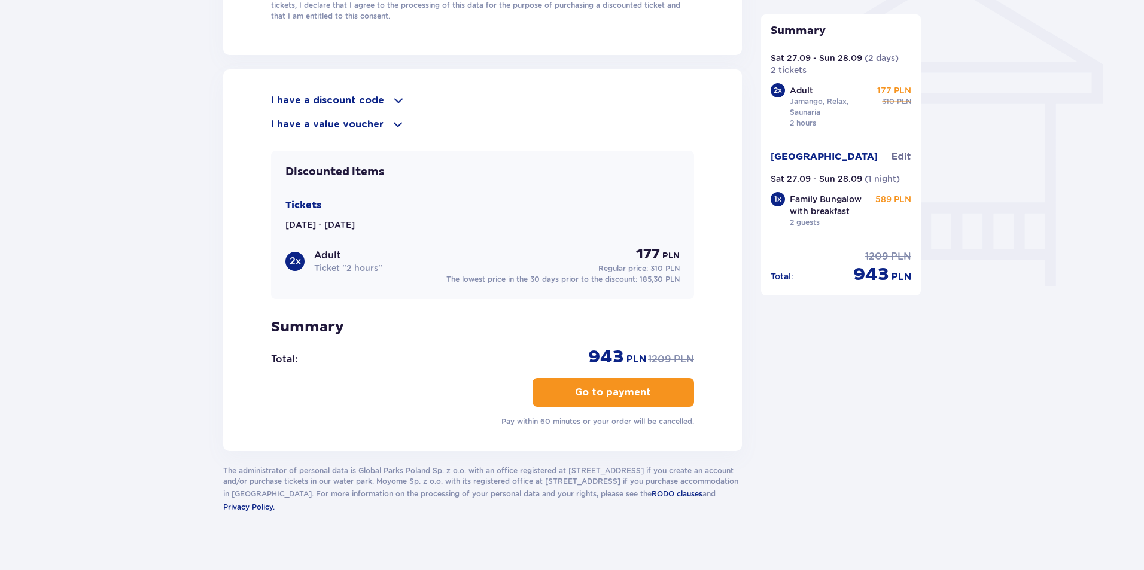
scroll to position [1014, 0]
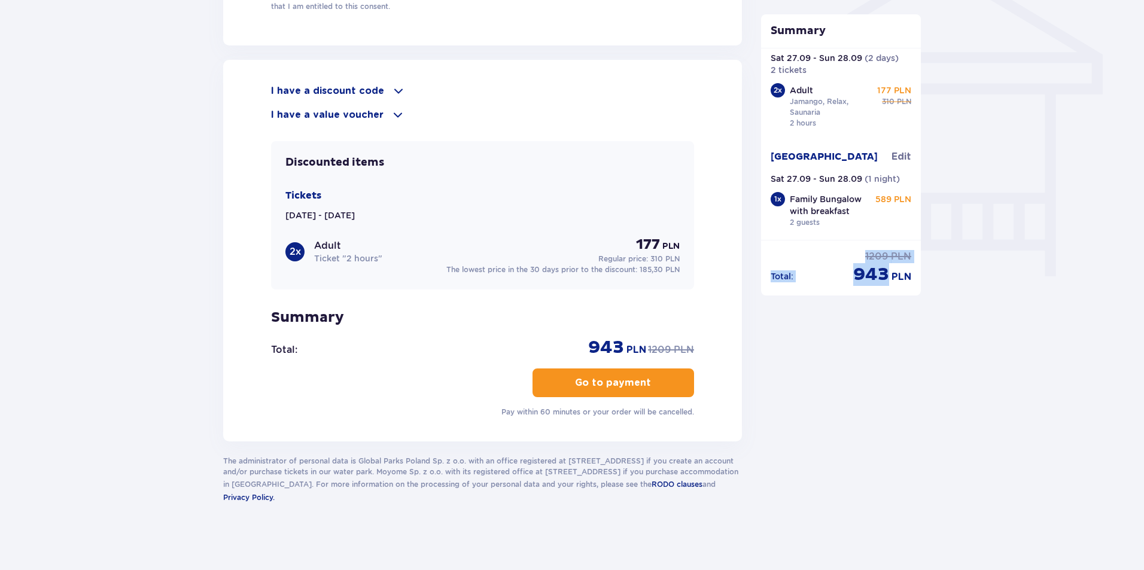
drag, startPoint x: 921, startPoint y: 189, endPoint x: 917, endPoint y: 201, distance: 13.2
click at [915, 211] on div "Tickets Edit Sat 27.09 - Sun 28.09 ( 2 days ) 2 tickets 2 x Adult Jamango, Rela…" at bounding box center [841, 144] width 160 height 192
drag, startPoint x: 853, startPoint y: 273, endPoint x: 917, endPoint y: 271, distance: 64.1
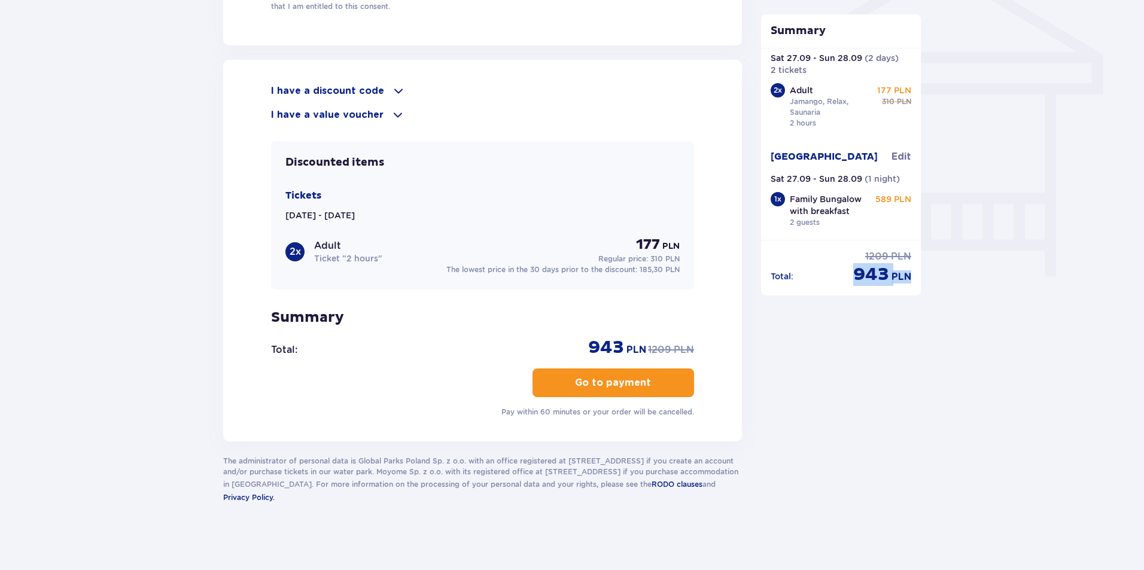
click at [917, 271] on div "Total : 1209 PLN 943 PLN" at bounding box center [841, 263] width 160 height 46
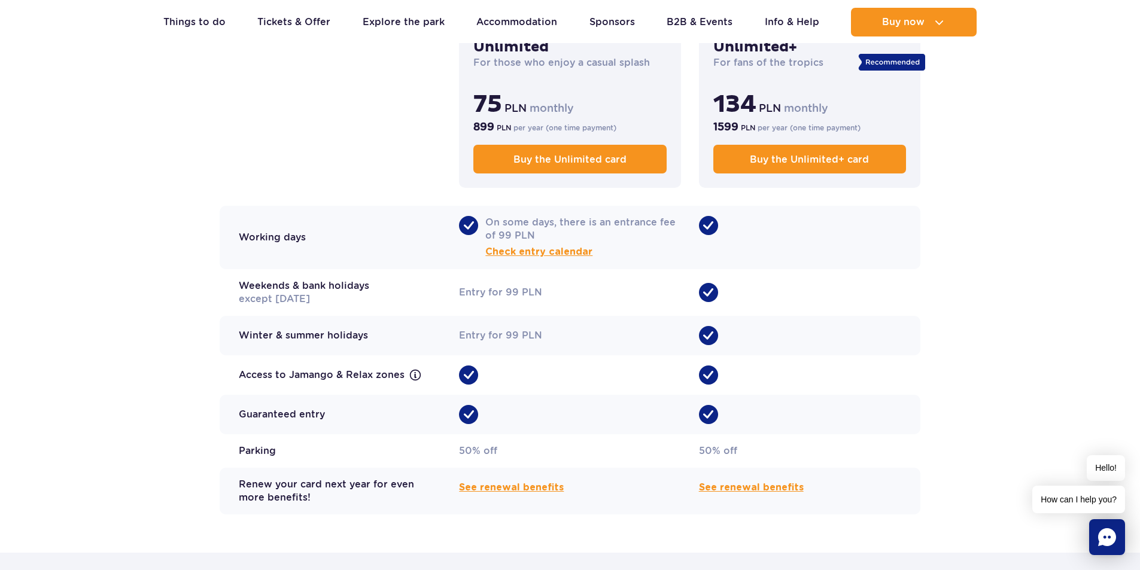
scroll to position [958, 0]
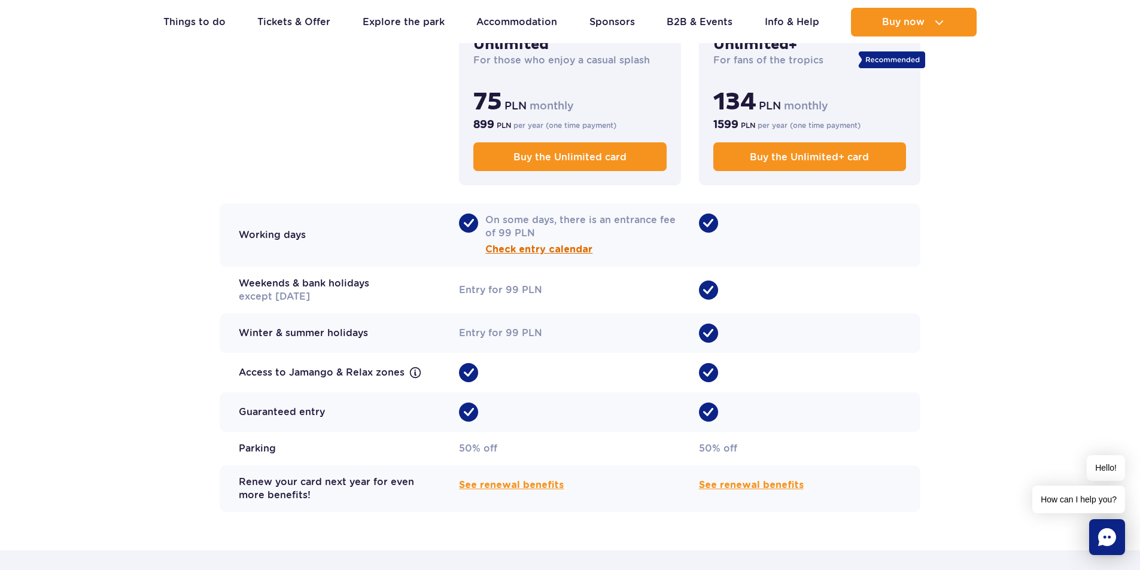
drag, startPoint x: 546, startPoint y: 239, endPoint x: 508, endPoint y: 238, distance: 38.9
click at [508, 242] on span "Check entry calendar" at bounding box center [538, 249] width 107 height 14
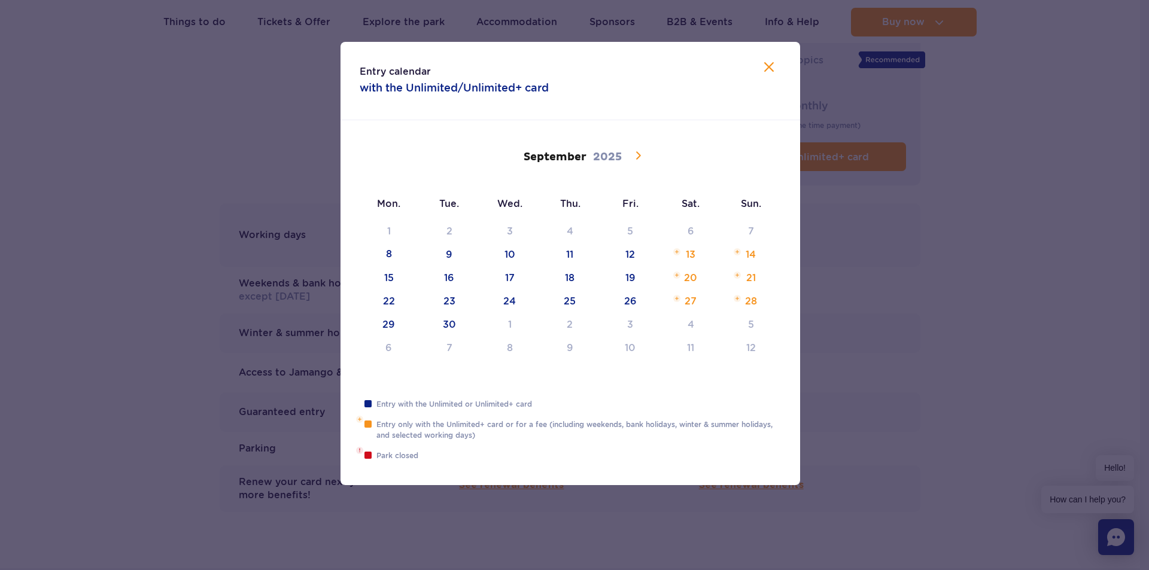
click at [636, 162] on icon at bounding box center [638, 155] width 14 height 14
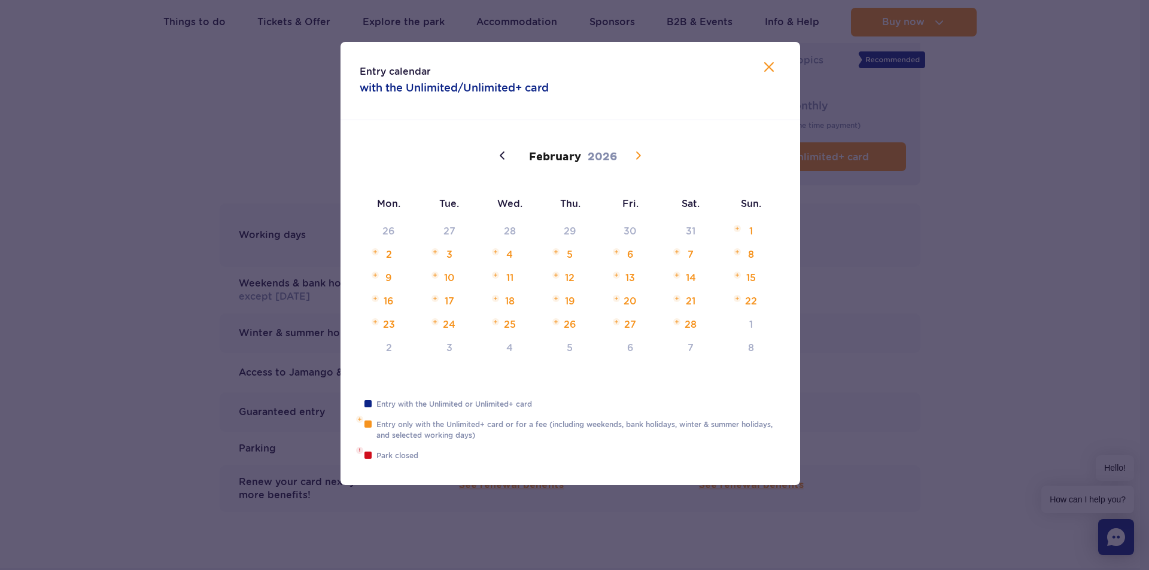
click at [636, 162] on icon at bounding box center [638, 155] width 14 height 14
click at [493, 156] on span at bounding box center [503, 155] width 20 height 20
click at [493, 154] on span at bounding box center [503, 155] width 20 height 20
click at [496, 154] on icon at bounding box center [503, 155] width 14 height 14
click at [641, 156] on icon at bounding box center [638, 155] width 14 height 14
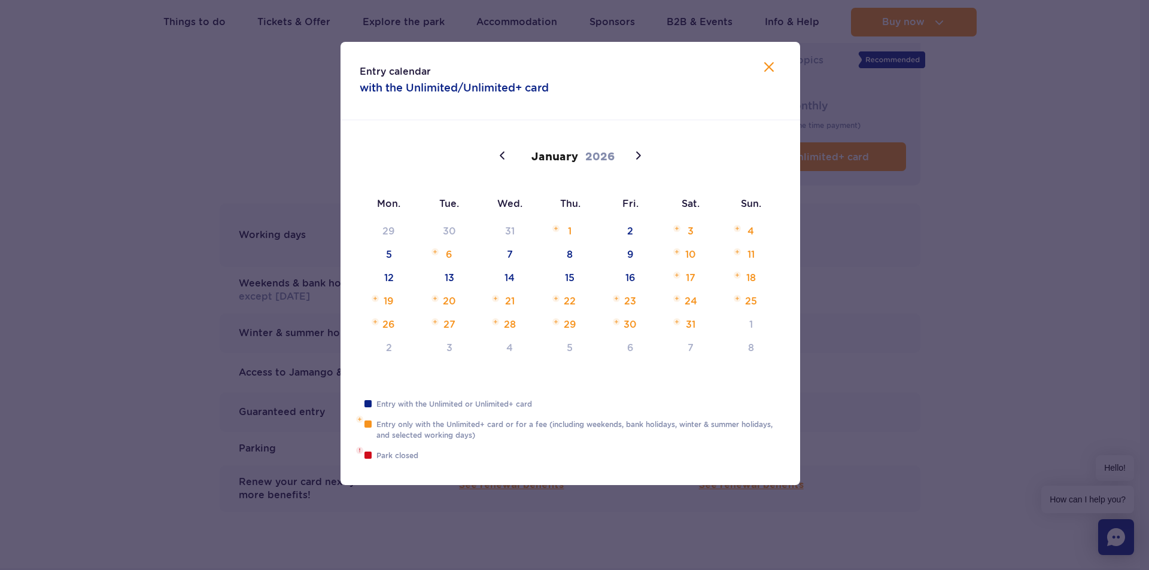
click at [768, 76] on button at bounding box center [769, 68] width 14 height 17
type input "2025"
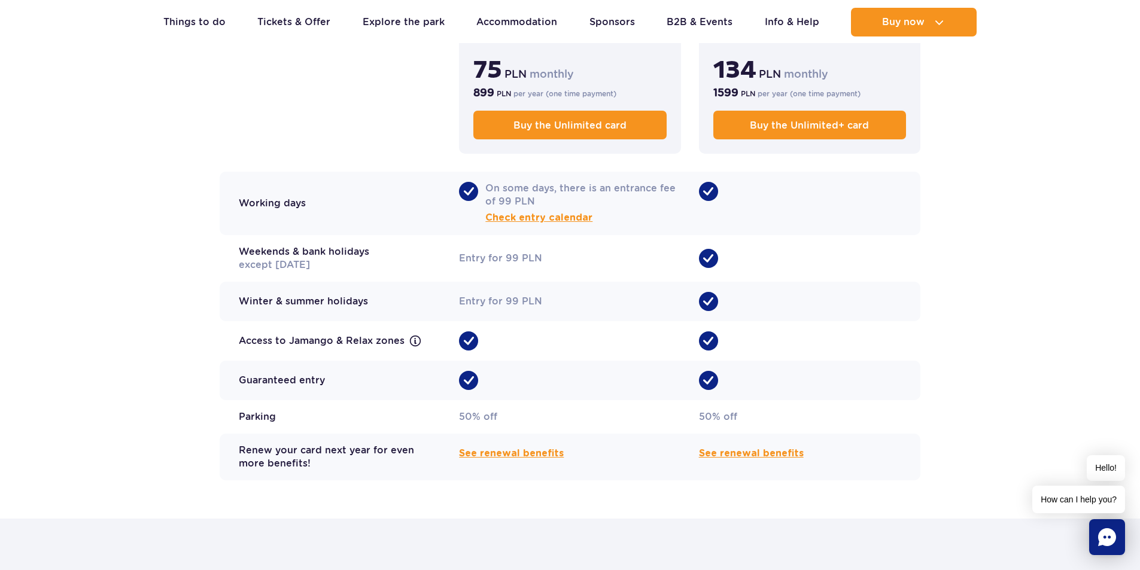
scroll to position [1017, 0]
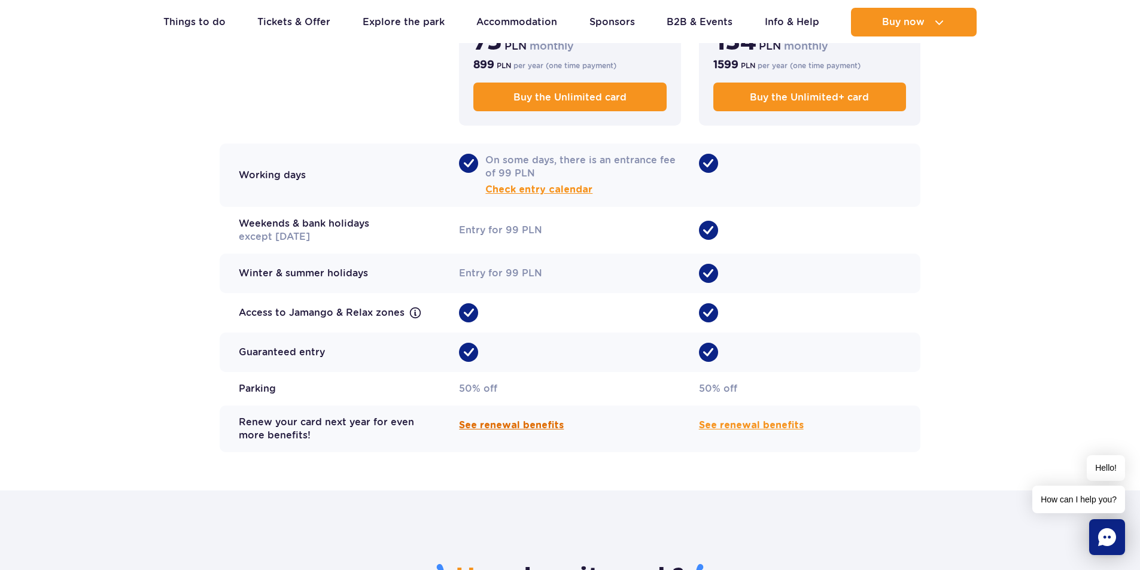
click at [513, 418] on span "See renewal benefits" at bounding box center [511, 425] width 105 height 14
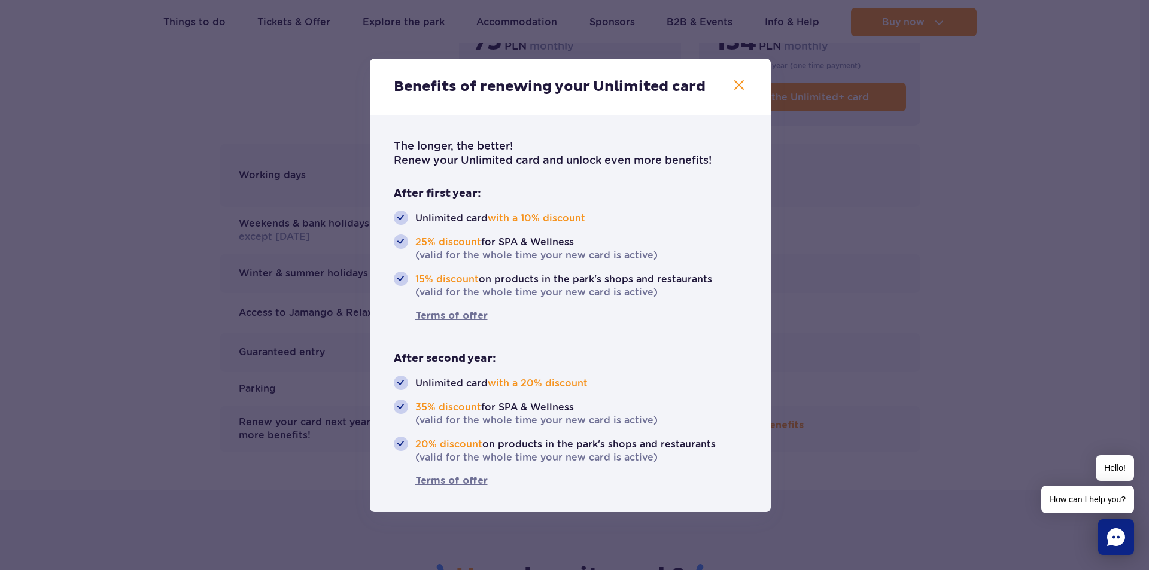
click at [232, 352] on div at bounding box center [574, 285] width 1149 height 570
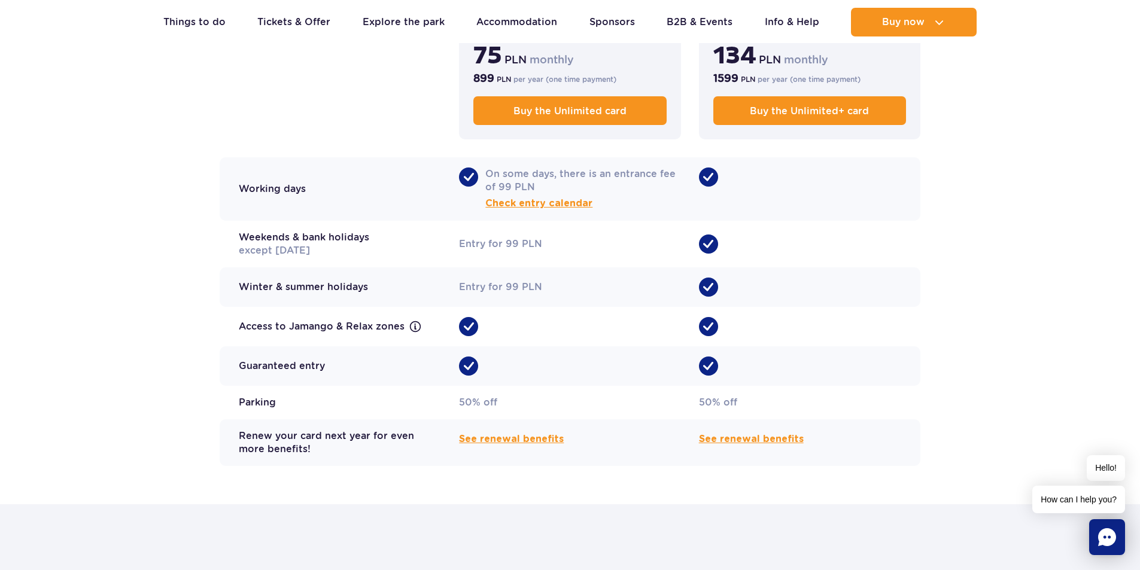
scroll to position [958, 0]
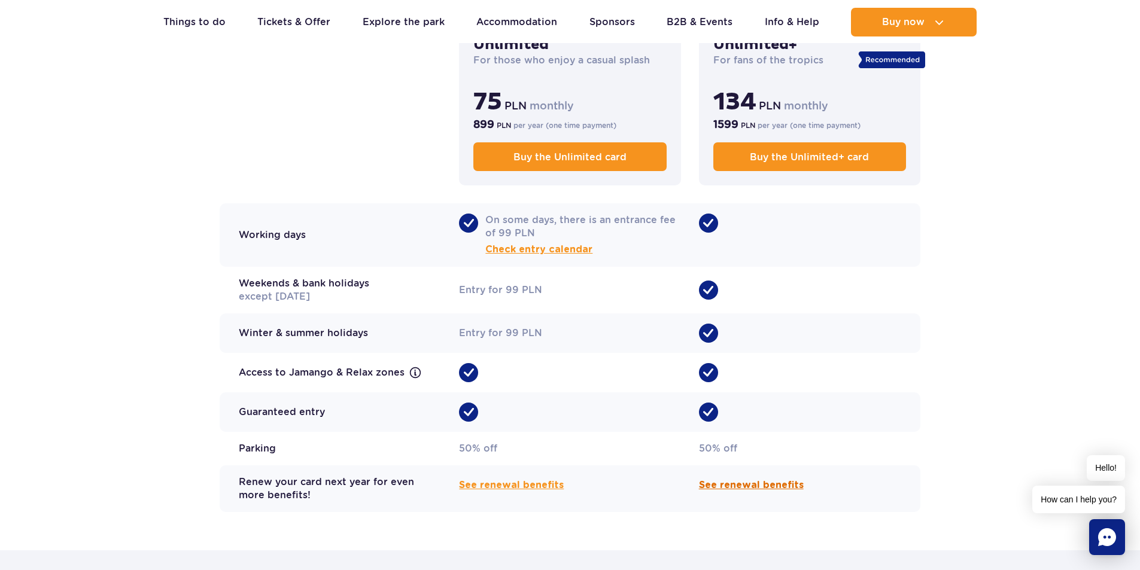
click at [740, 478] on span "See renewal benefits" at bounding box center [751, 485] width 105 height 14
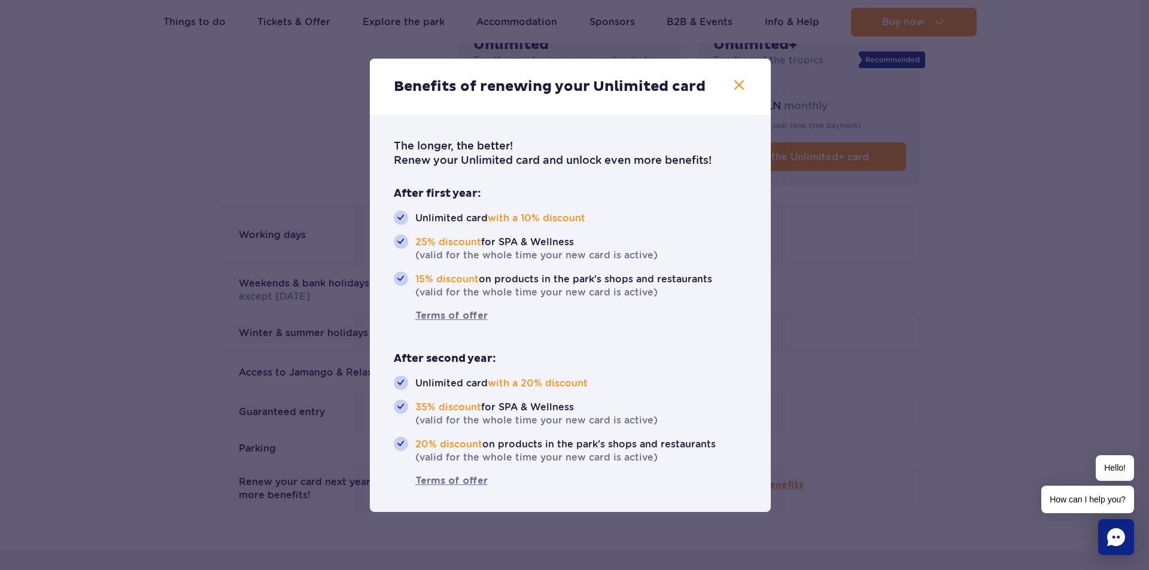
click at [939, 311] on div at bounding box center [574, 285] width 1149 height 570
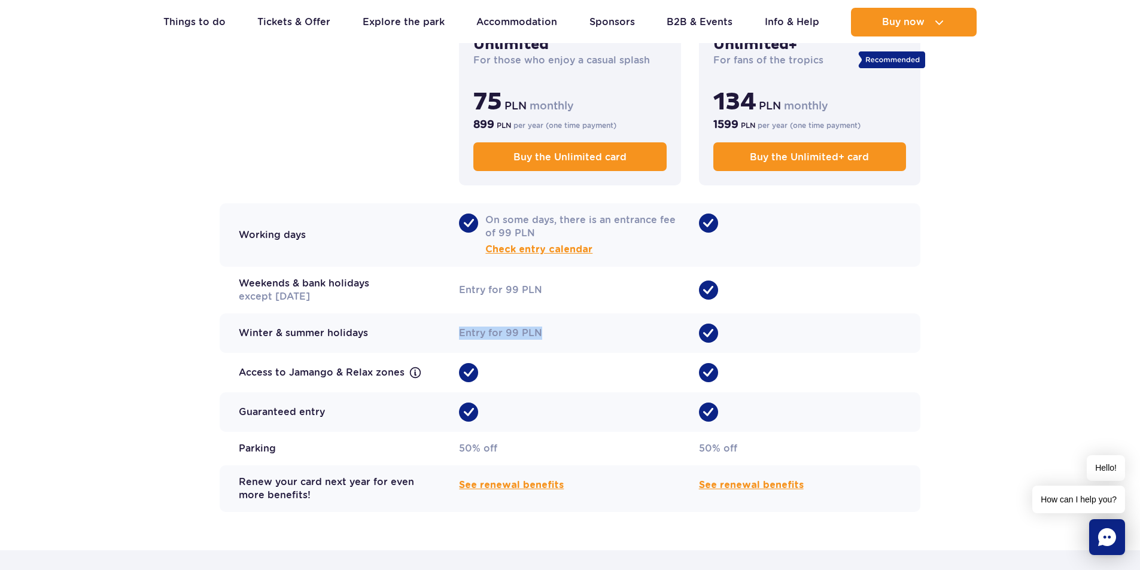
drag, startPoint x: 542, startPoint y: 323, endPoint x: 581, endPoint y: 323, distance: 38.3
click at [574, 323] on div "Entry for 99 PLN" at bounding box center [569, 333] width 221 height 39
click at [595, 322] on div "Entry for 99 PLN" at bounding box center [569, 333] width 221 height 39
